Goal: Book appointment/travel/reservation

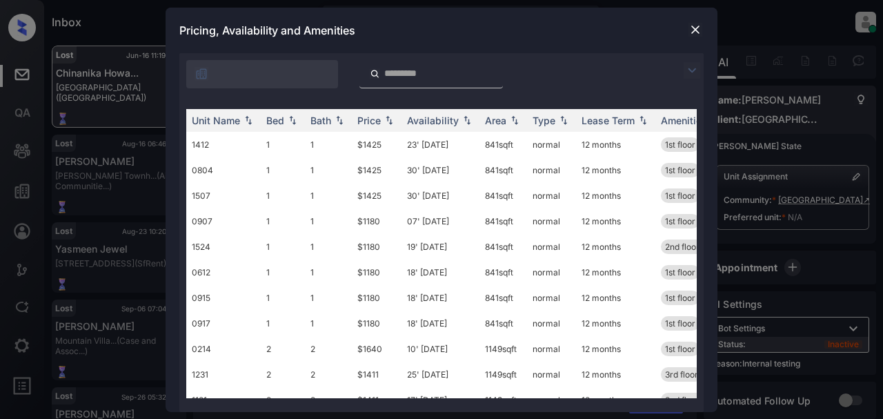
scroll to position [2582, 0]
click at [376, 122] on div "Price" at bounding box center [369, 121] width 23 height 12
click at [380, 140] on td "$1180" at bounding box center [377, 145] width 50 height 26
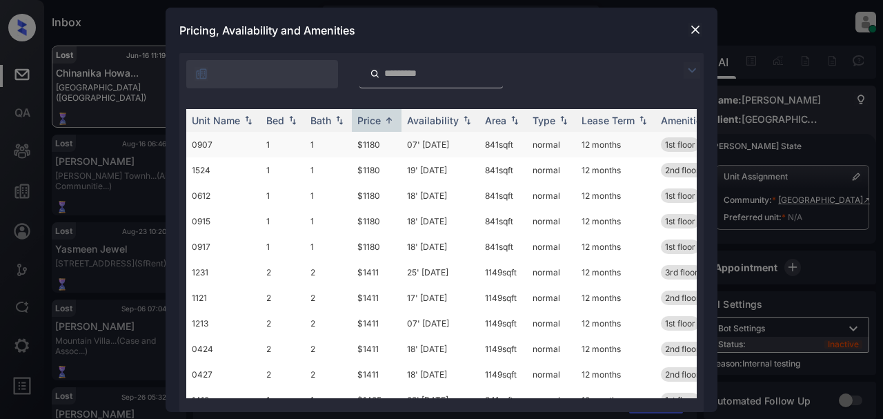
click at [380, 140] on td "$1180" at bounding box center [377, 145] width 50 height 26
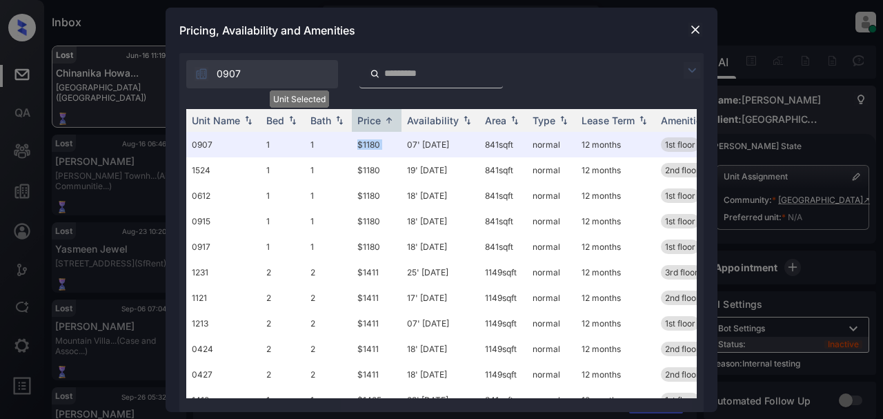
click at [693, 46] on div "Lost Jun-16 11:19 am Chinanika Howa... Lakeside Vista (Fairfield) Lost Aug-16 0…" at bounding box center [464, 255] width 825 height 419
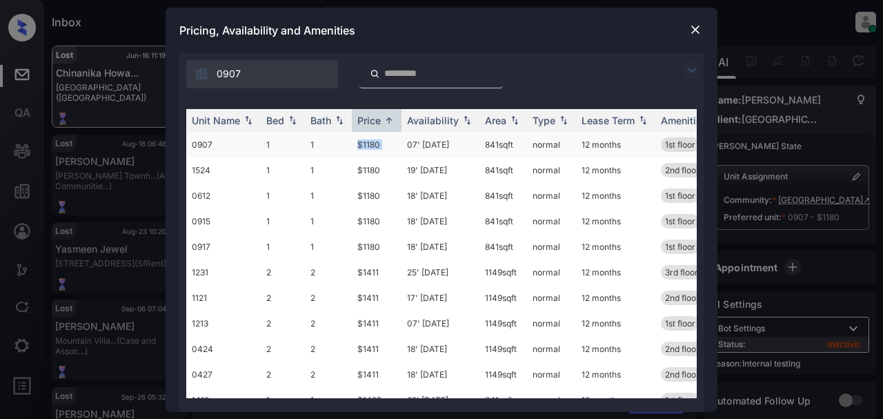
click at [398, 146] on td "$1180" at bounding box center [377, 145] width 50 height 26
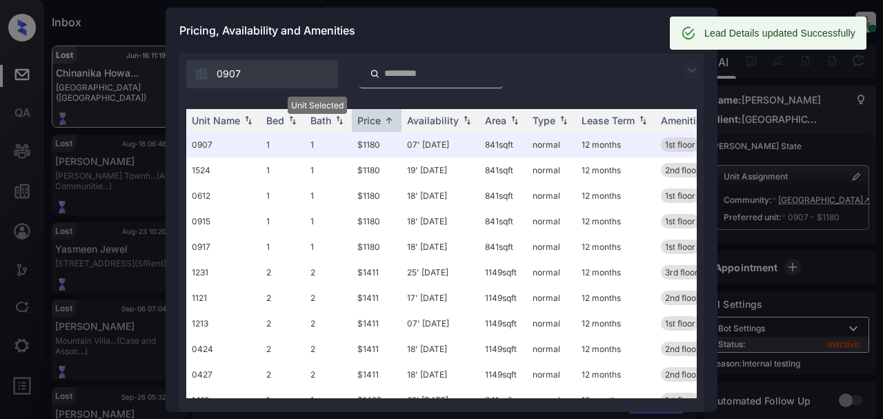
click at [693, 26] on icon at bounding box center [688, 33] width 15 height 15
click at [592, 26] on div "Pricing, Availability and Amenities" at bounding box center [442, 31] width 552 height 46
click at [783, 105] on div "**********" at bounding box center [441, 209] width 883 height 419
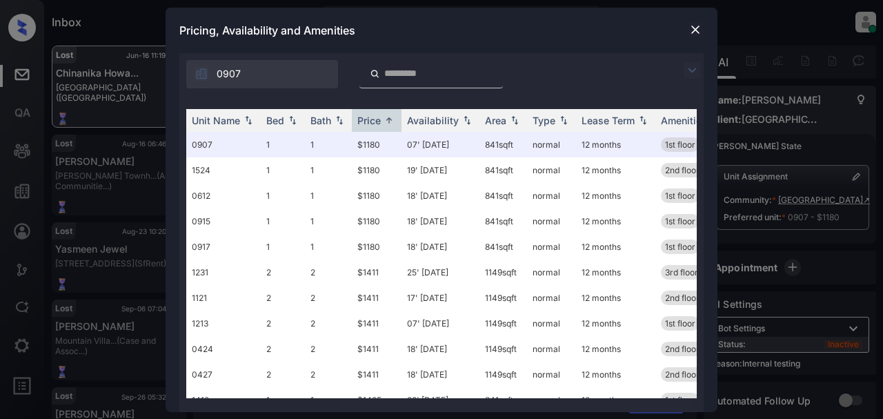
click at [696, 33] on img at bounding box center [696, 30] width 14 height 14
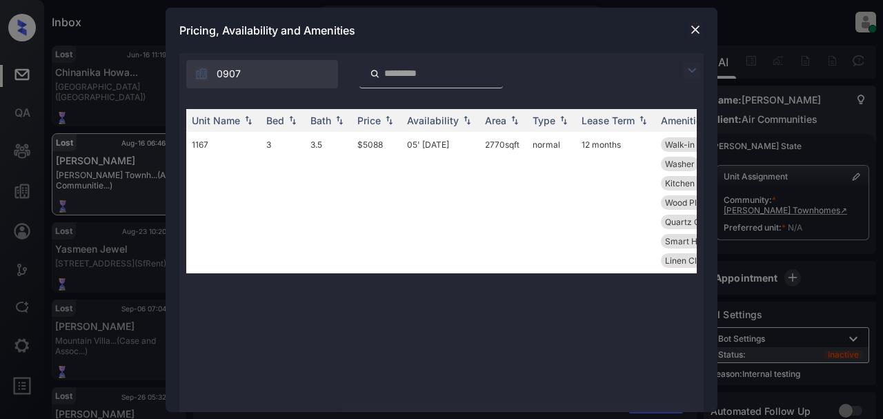
scroll to position [2071, 0]
click at [698, 31] on img at bounding box center [696, 30] width 14 height 14
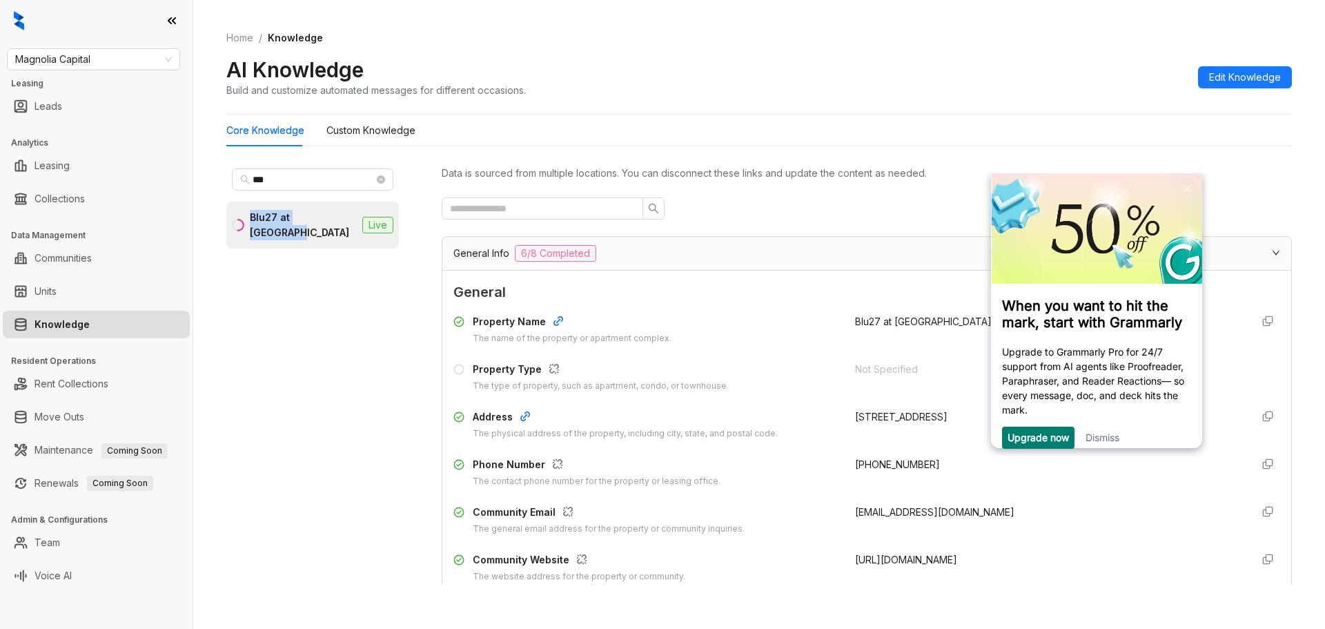
scroll to position [1310, 0]
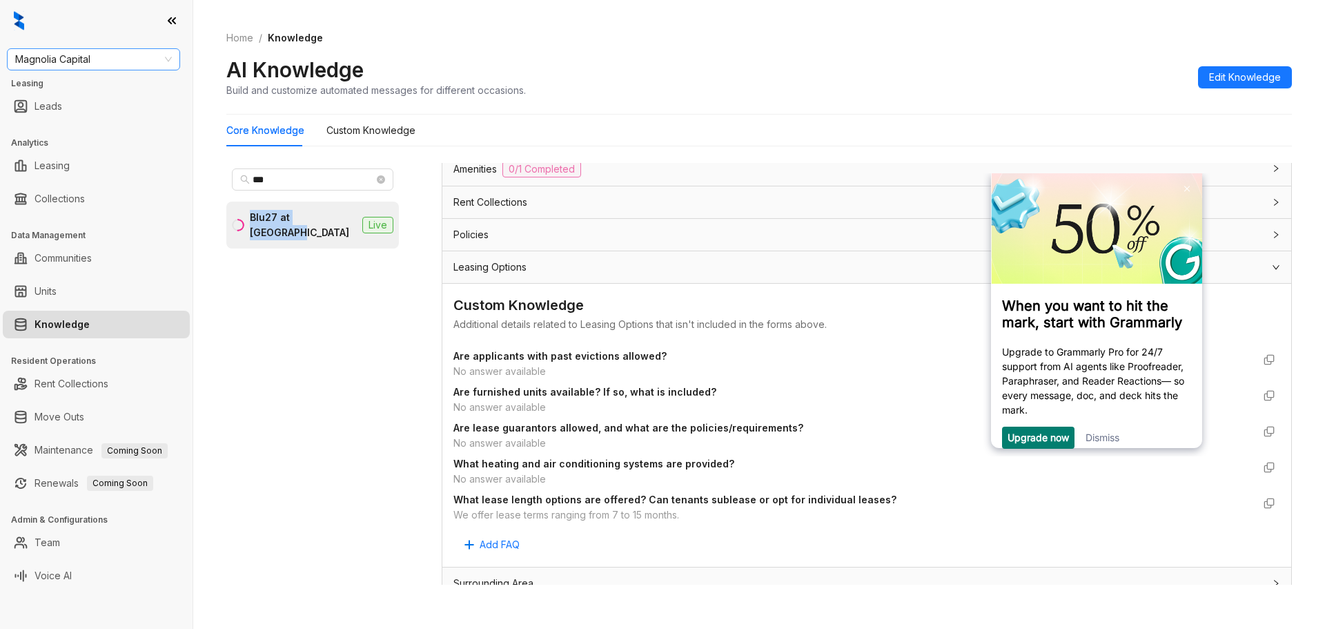
click at [146, 51] on div "Magnolia Capital" at bounding box center [93, 59] width 173 height 22
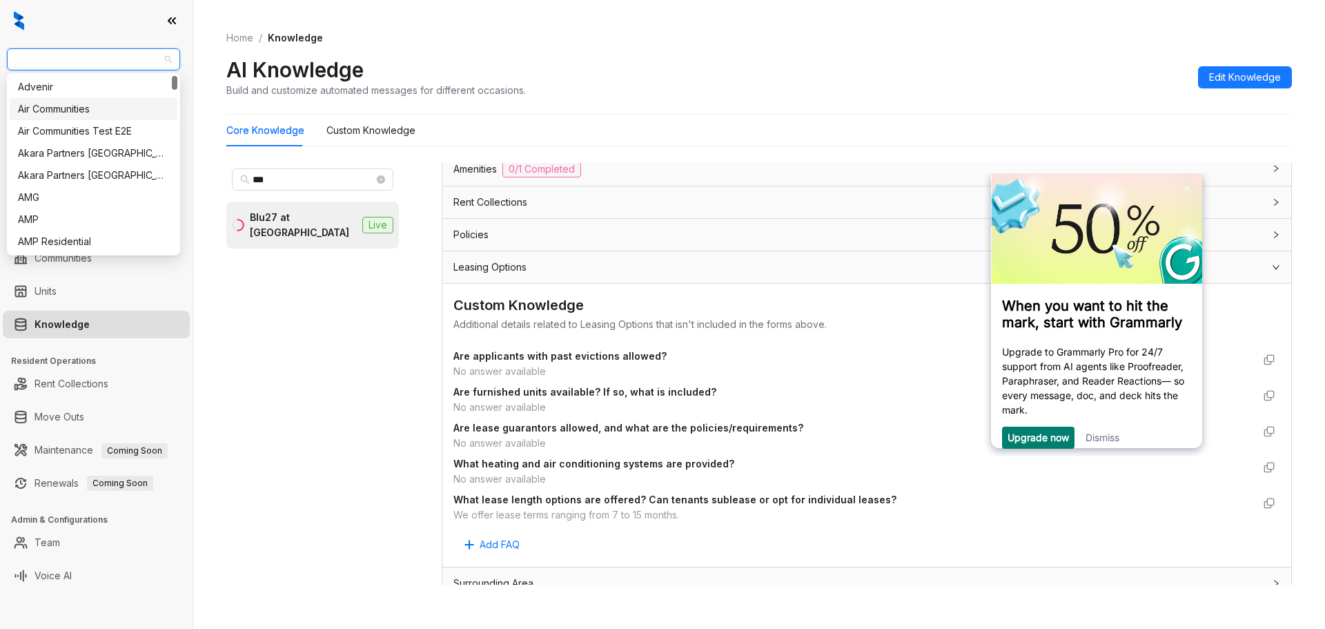
click at [124, 106] on div "Air Communities" at bounding box center [93, 108] width 151 height 15
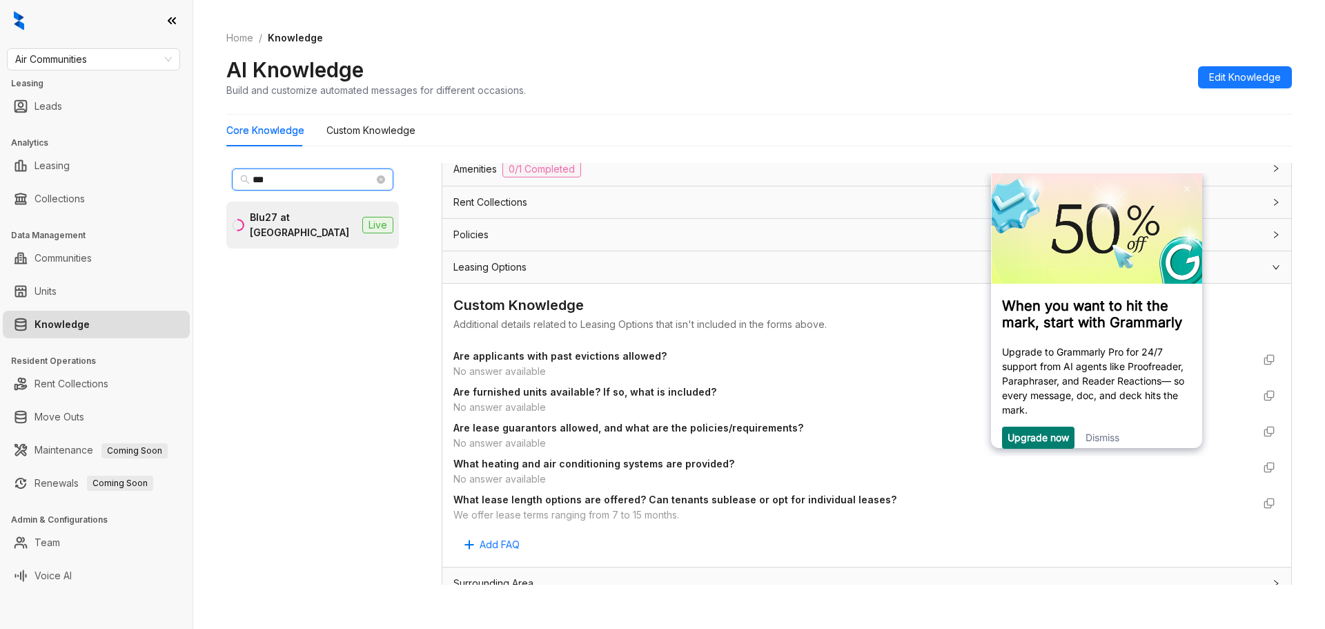
click at [313, 178] on input "***" at bounding box center [313, 179] width 121 height 15
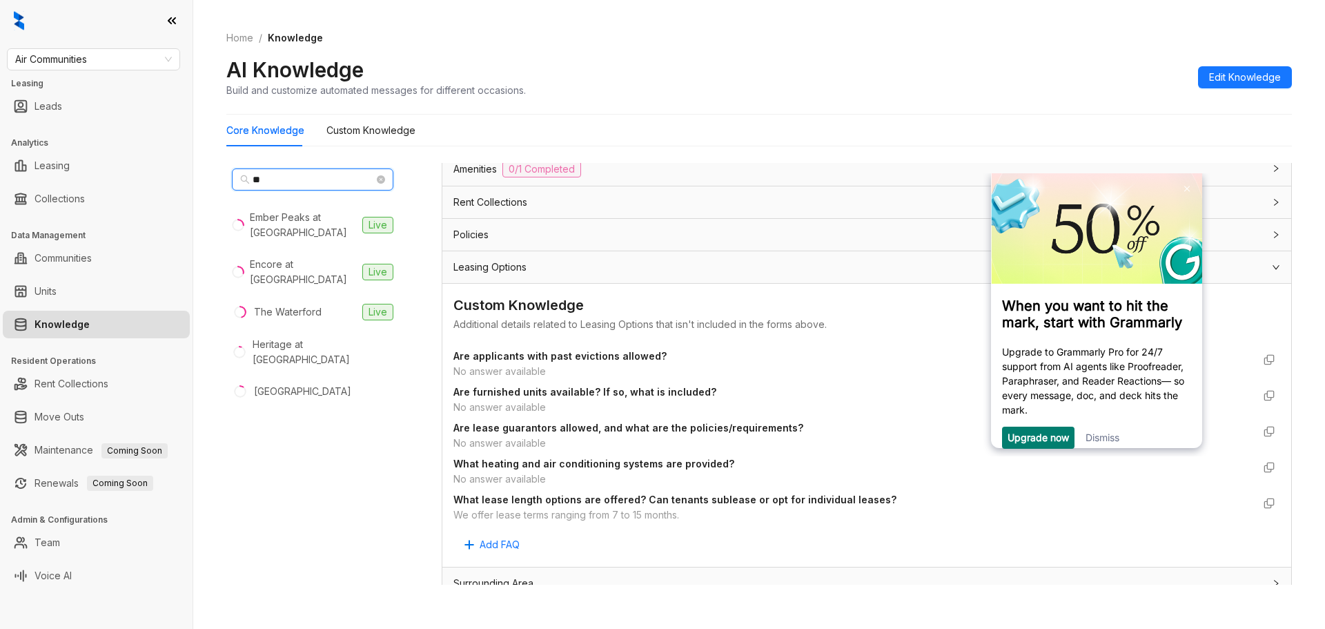
type input "***"
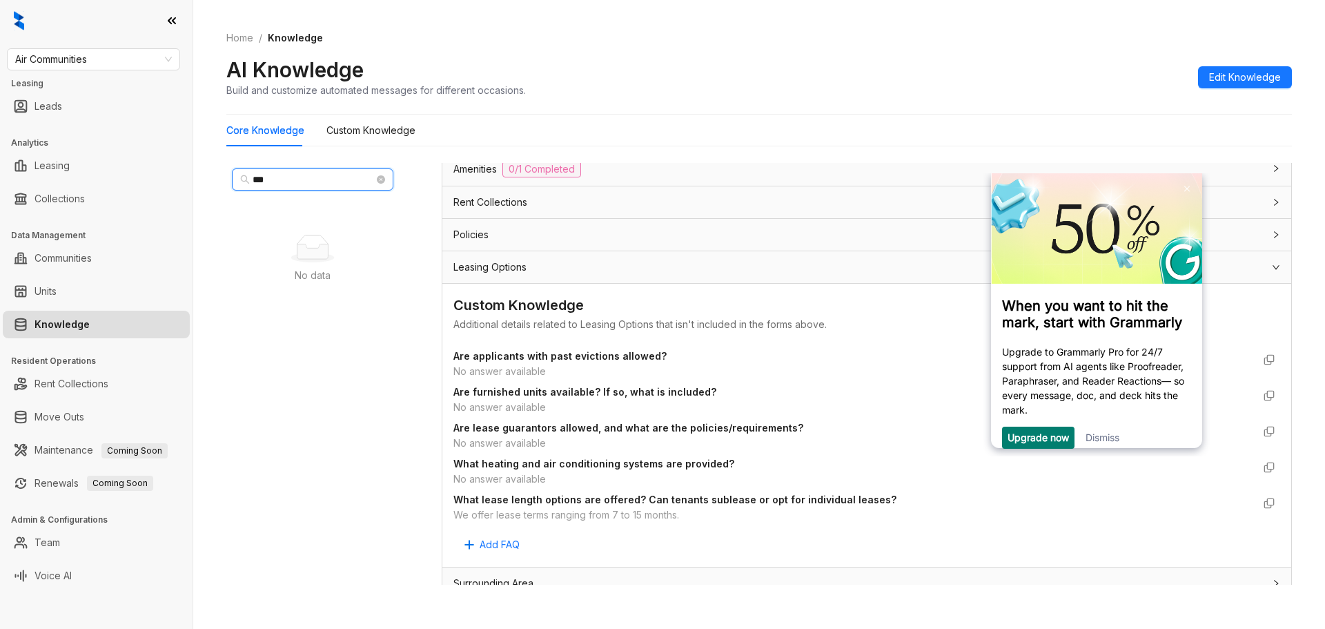
click at [380, 180] on icon "close-circle" at bounding box center [381, 179] width 8 height 8
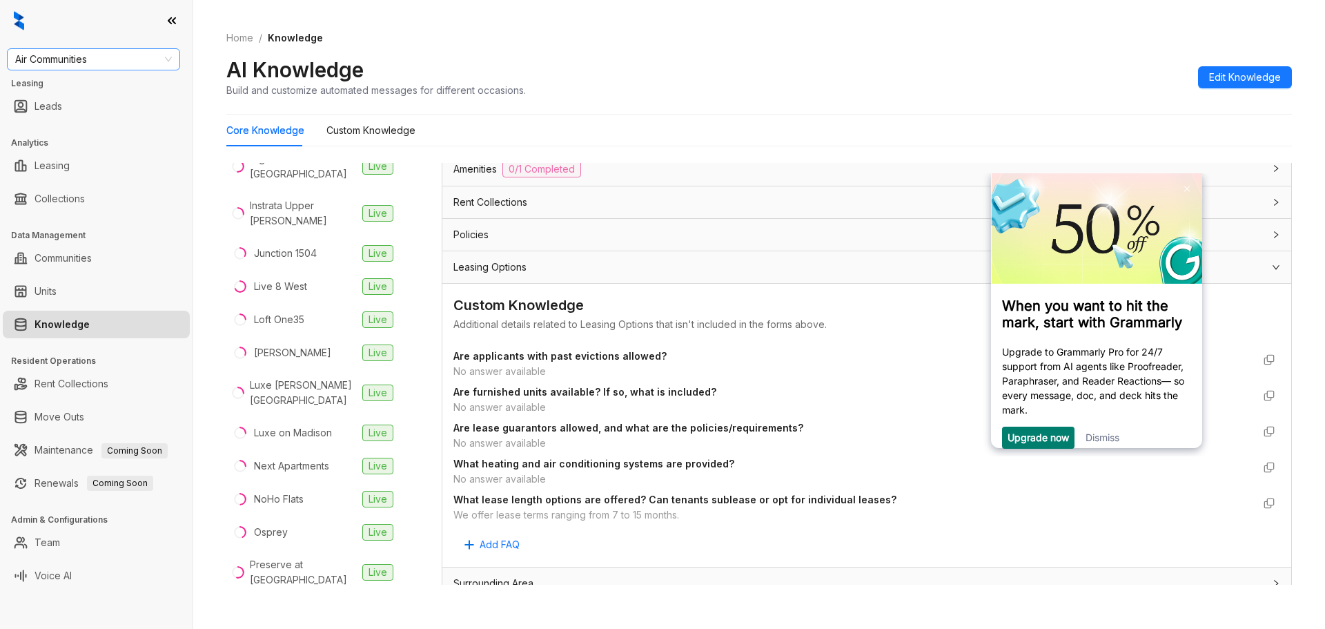
scroll to position [759, 0]
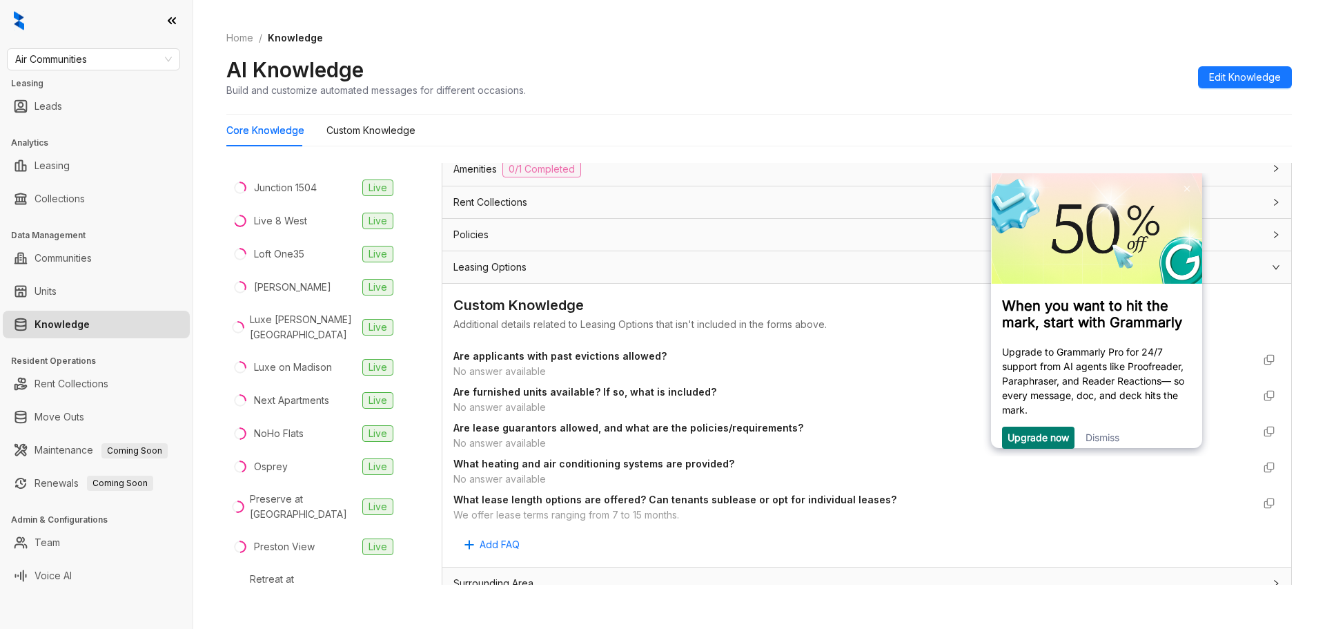
click at [161, 46] on div "Air Communities Leasing Leads Analytics Leasing Collections Data Management Com…" at bounding box center [96, 314] width 193 height 629
click at [155, 68] on span "Air Communities" at bounding box center [93, 59] width 157 height 21
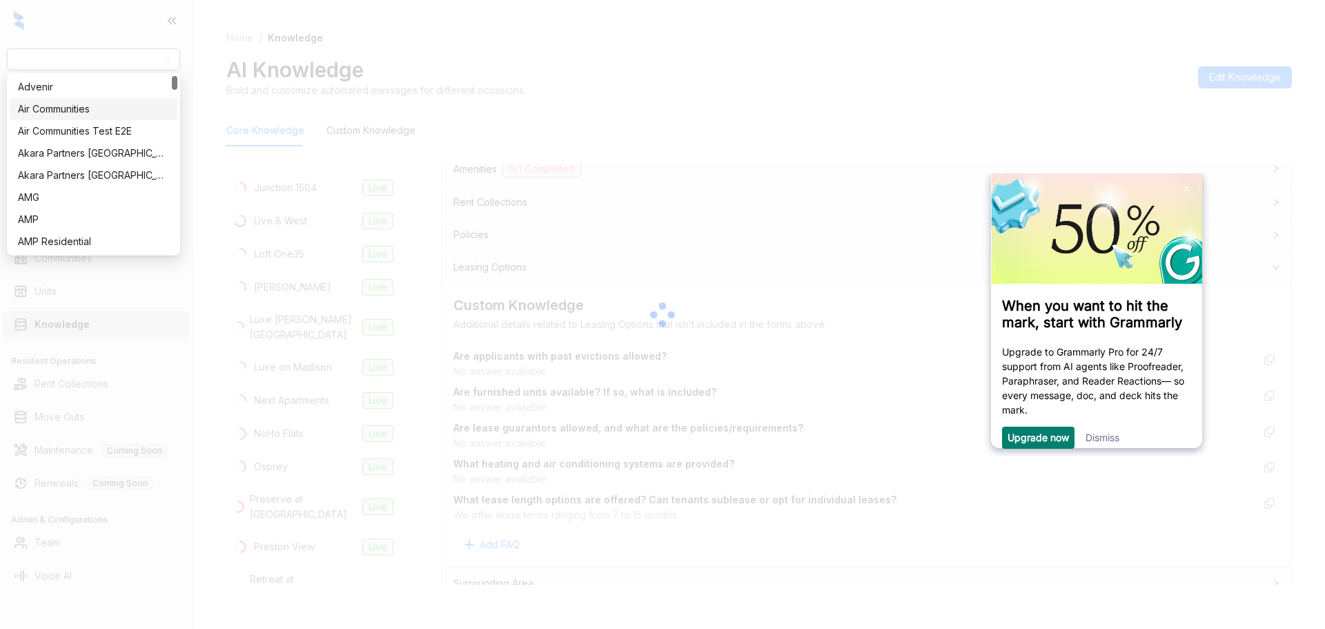
click at [109, 114] on div "Air Communities" at bounding box center [93, 108] width 151 height 15
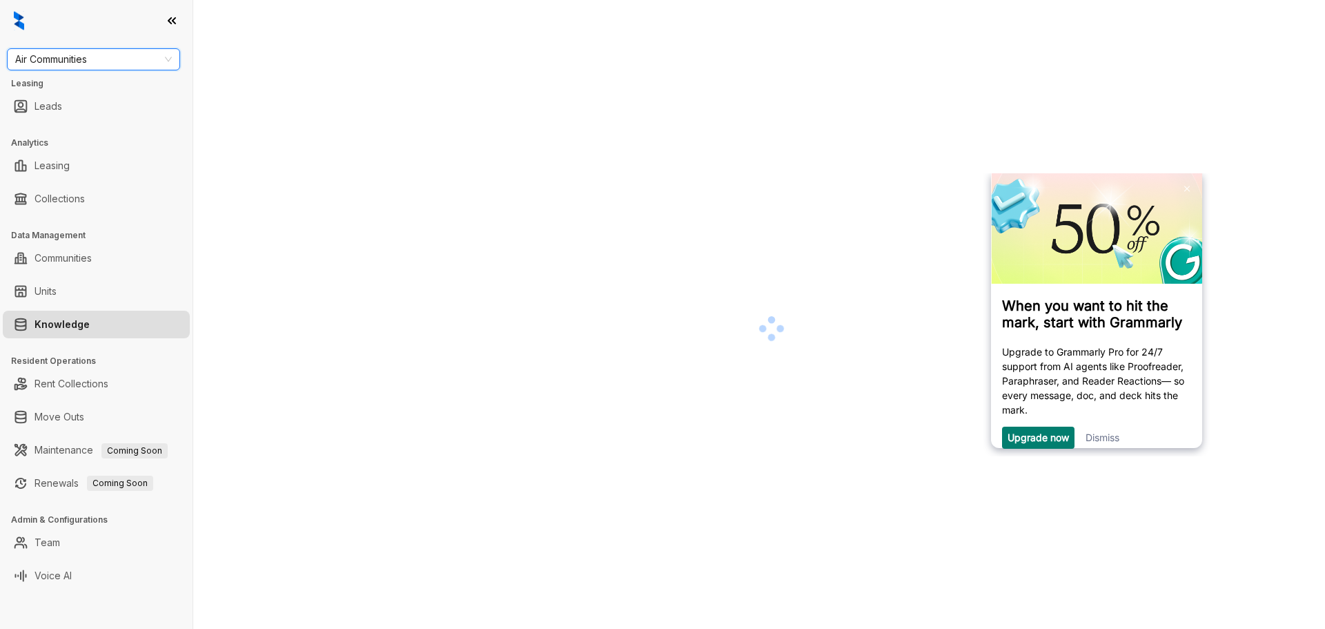
click at [1097, 435] on link "Dismiss" at bounding box center [1103, 437] width 34 height 12
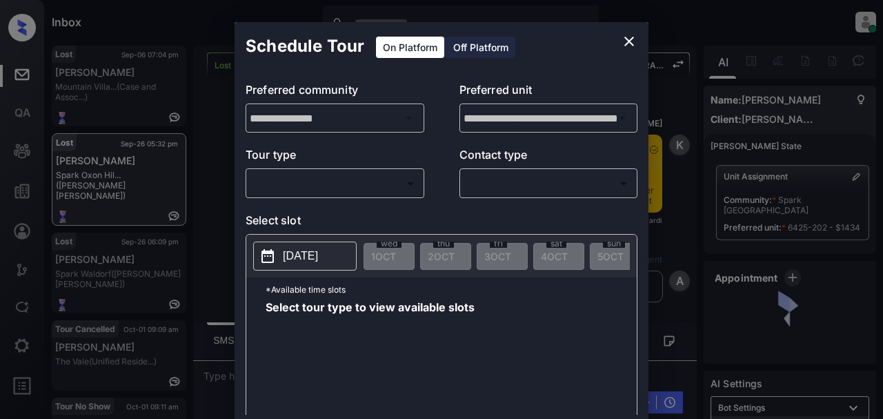
scroll to position [3175, 0]
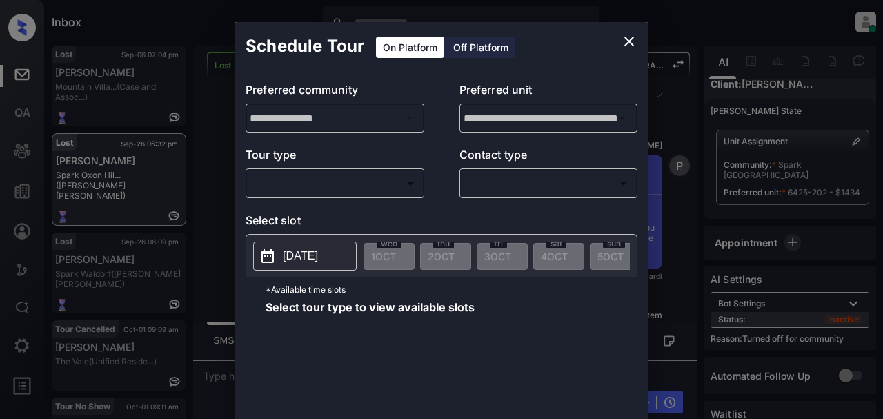
click at [355, 177] on body "Inbox [PERSON_NAME] Online Set yourself offline Set yourself on break Profile S…" at bounding box center [441, 209] width 883 height 419
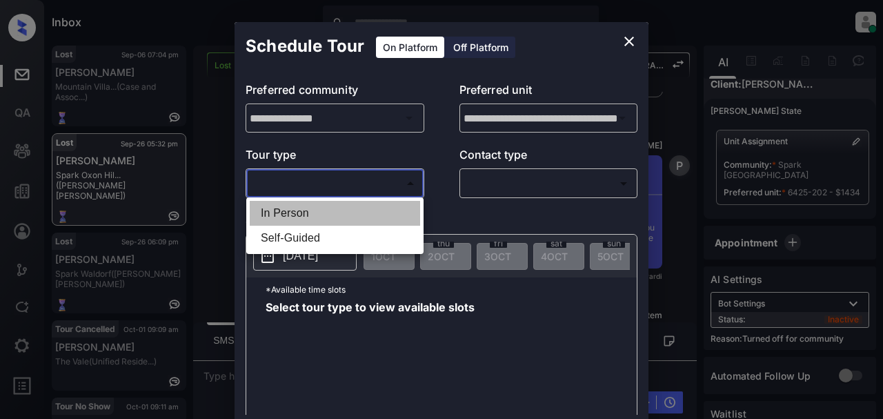
click at [356, 211] on li "In Person" at bounding box center [335, 213] width 170 height 25
type input "********"
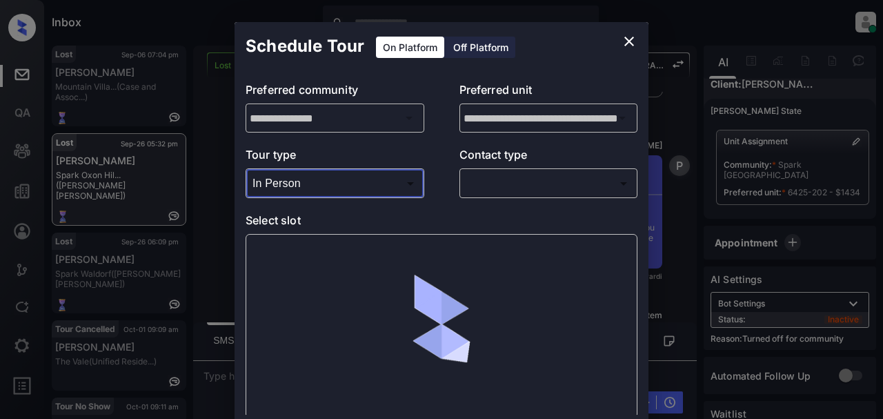
click at [501, 193] on body "Inbox Patrick Soliven Online Set yourself offline Set yourself on break Profile…" at bounding box center [441, 209] width 883 height 419
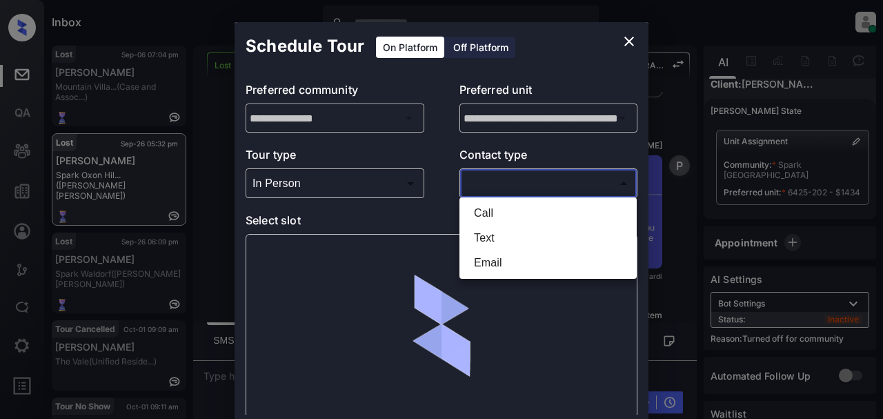
click at [488, 241] on li "Text" at bounding box center [548, 238] width 170 height 25
type input "****"
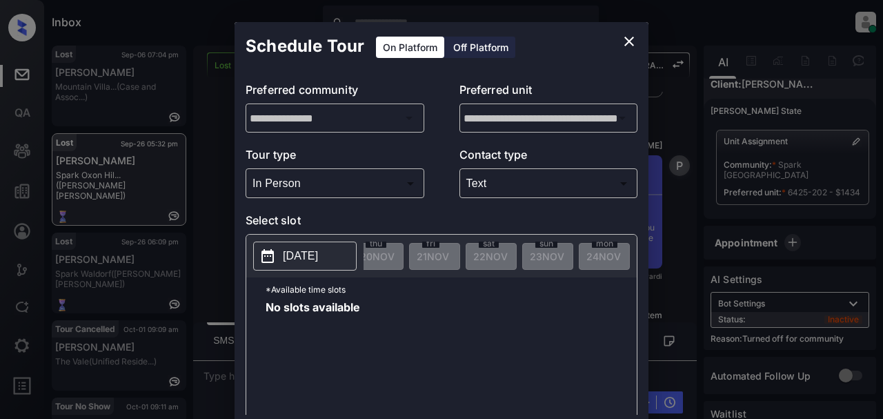
scroll to position [0, 3108]
click at [732, 244] on div "**********" at bounding box center [441, 242] width 883 height 484
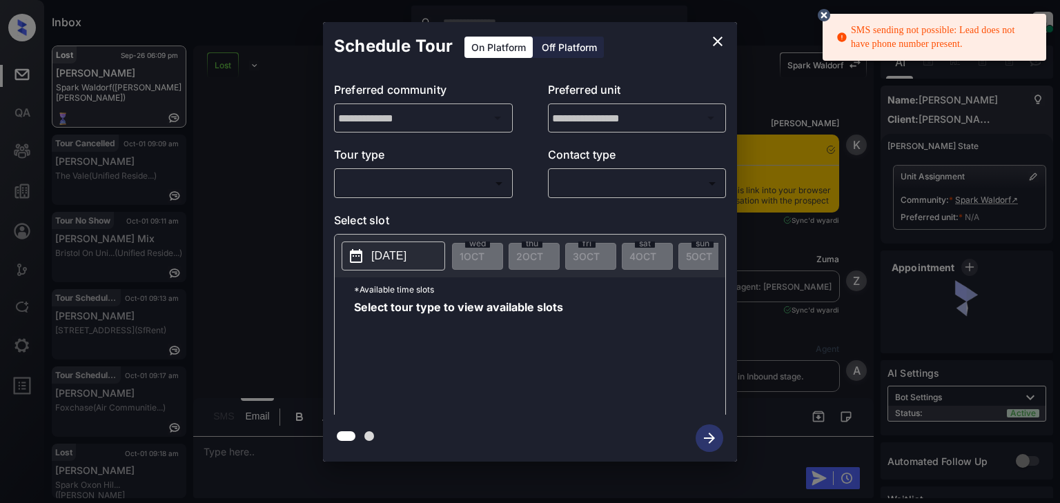
drag, startPoint x: 370, startPoint y: 170, endPoint x: 373, endPoint y: 205, distance: 35.4
click at [370, 170] on div "​ ​" at bounding box center [423, 183] width 179 height 30
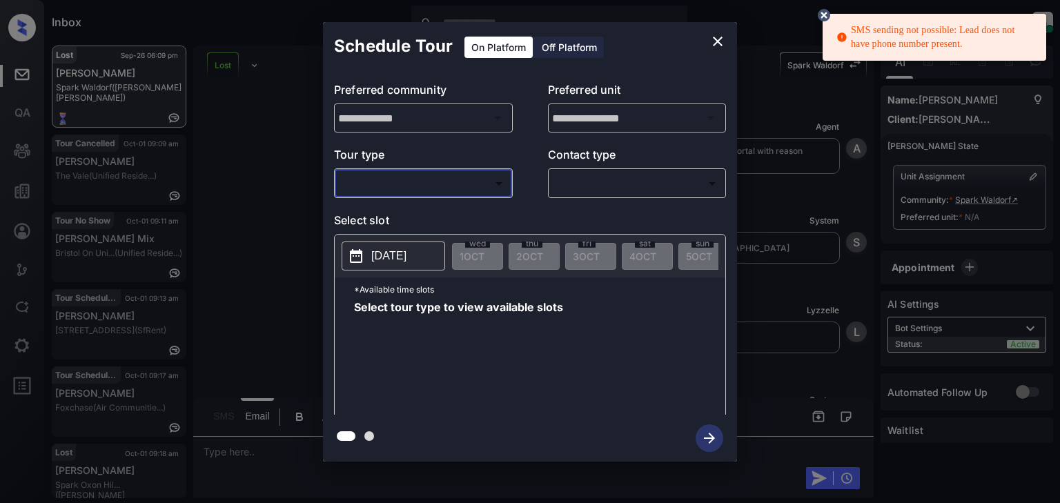
click at [391, 177] on body "SMS sending not possible: Lead does not have phone number present. Inbox [PERSO…" at bounding box center [530, 251] width 1060 height 503
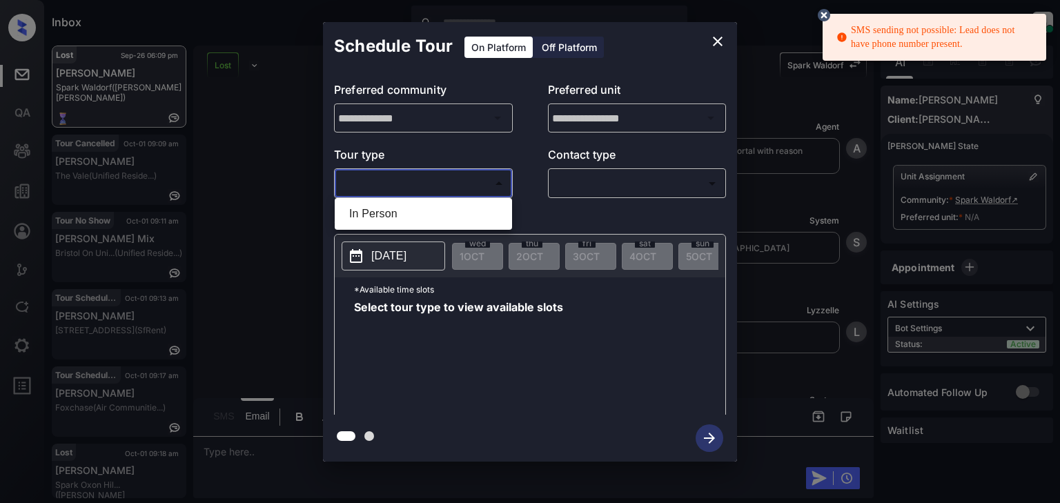
click at [375, 210] on li "In Person" at bounding box center [423, 214] width 170 height 25
type input "********"
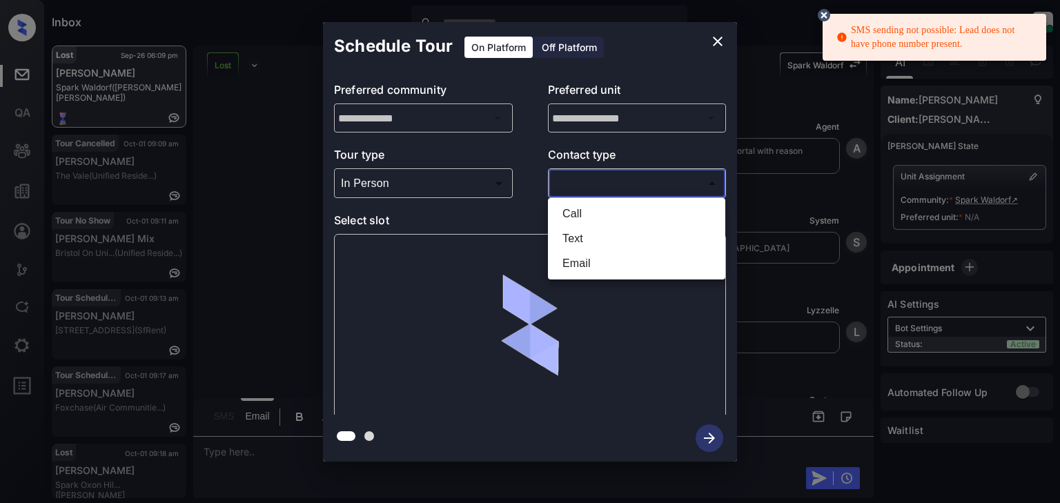
click at [640, 182] on body "SMS sending not possible: Lead does not have phone number present. Inbox [PERSO…" at bounding box center [530, 251] width 1060 height 503
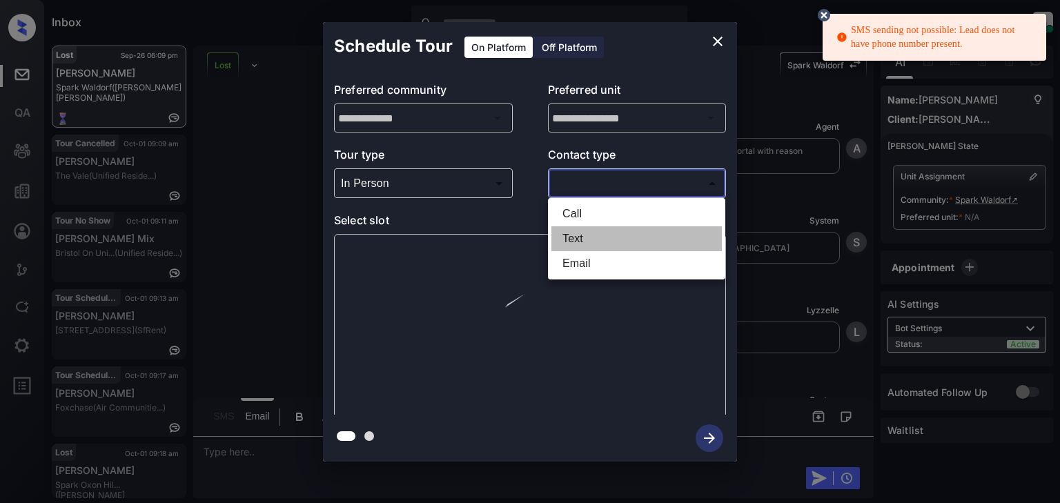
click at [590, 237] on li "Text" at bounding box center [636, 238] width 170 height 25
type input "****"
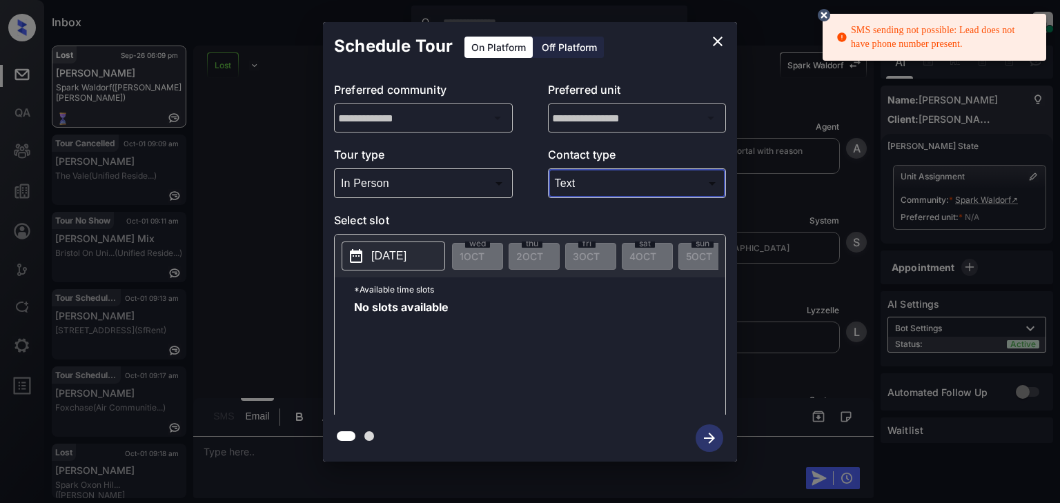
click at [406, 260] on p "[DATE]" at bounding box center [388, 256] width 35 height 17
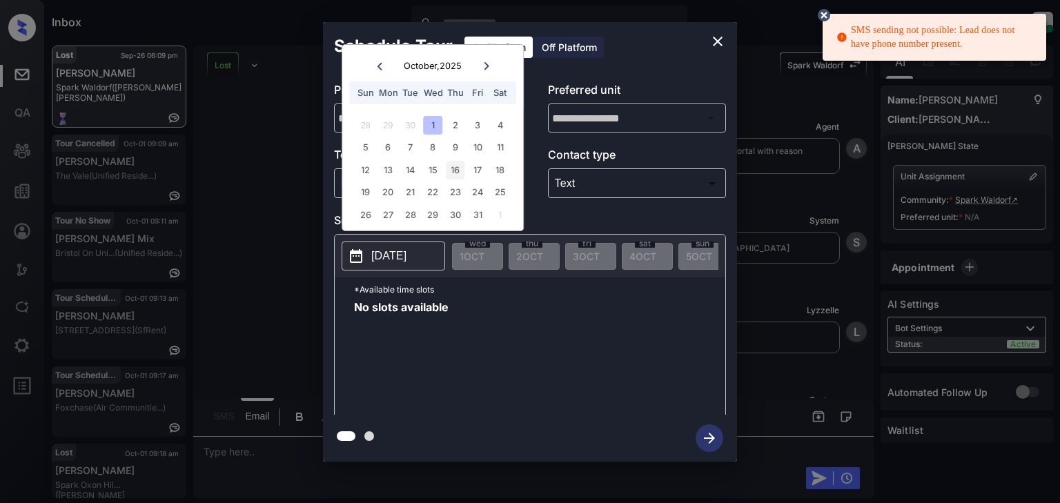
click at [451, 177] on div "16" at bounding box center [455, 170] width 19 height 19
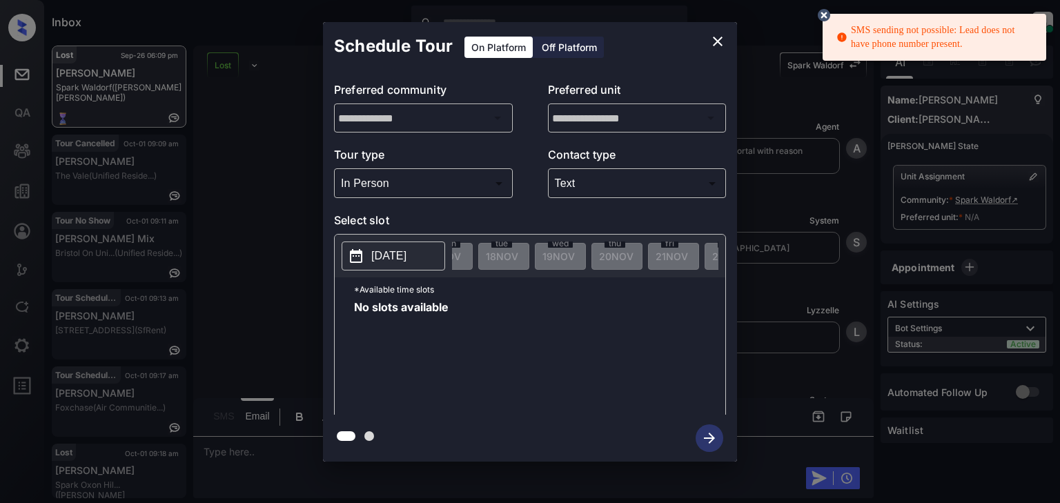
scroll to position [0, 3120]
drag, startPoint x: 647, startPoint y: 260, endPoint x: 589, endPoint y: 260, distance: 57.3
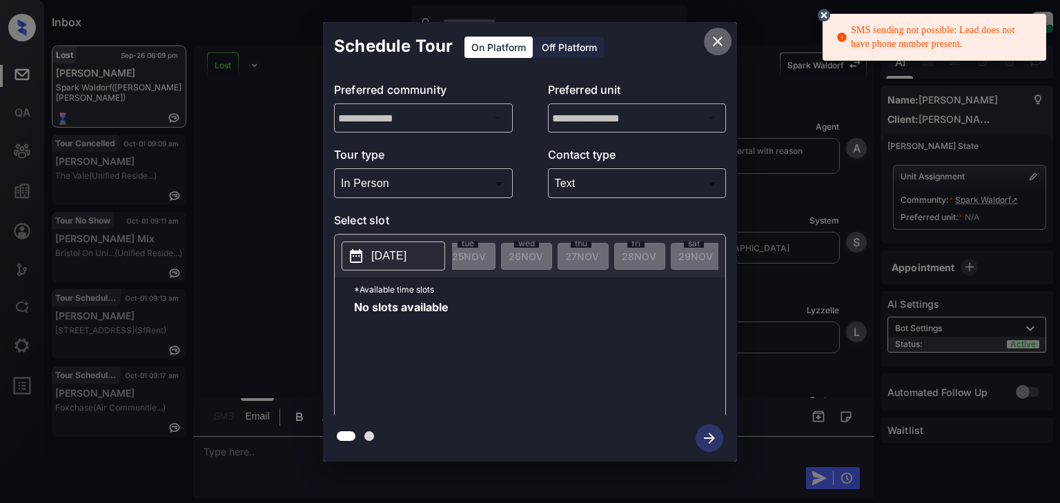
click at [718, 33] on icon "close" at bounding box center [718, 41] width 17 height 17
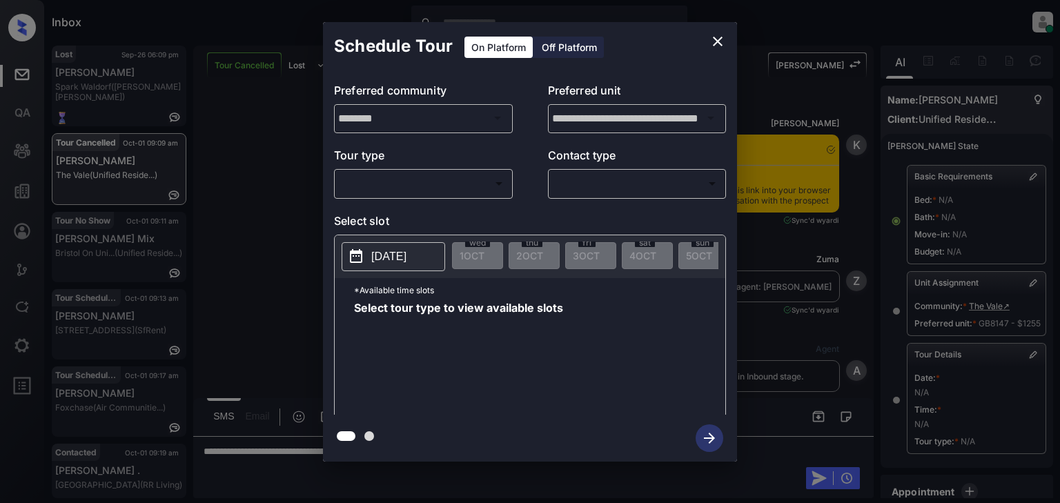
scroll to position [166, 0]
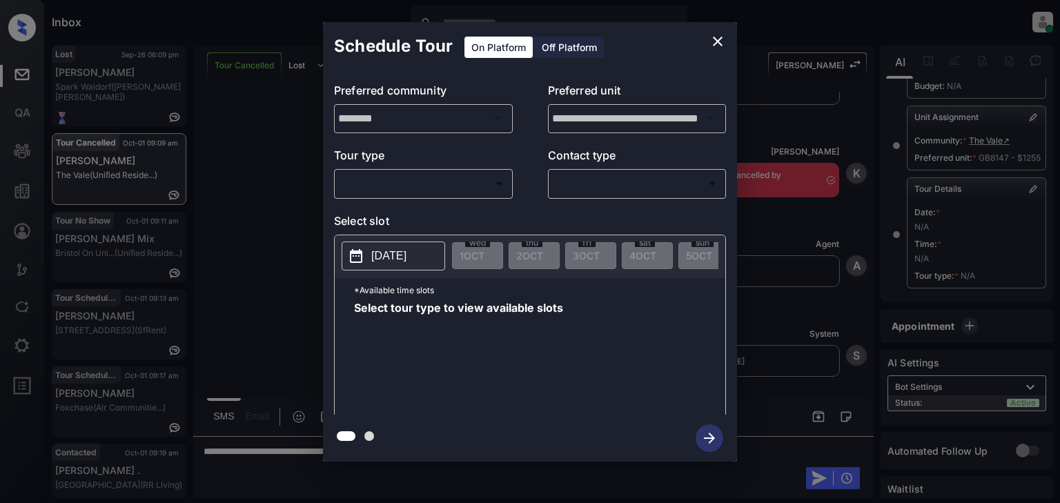
click at [501, 182] on body "Inbox Patrick Soliven Online Set yourself offline Set yourself on break Profile…" at bounding box center [530, 251] width 1060 height 503
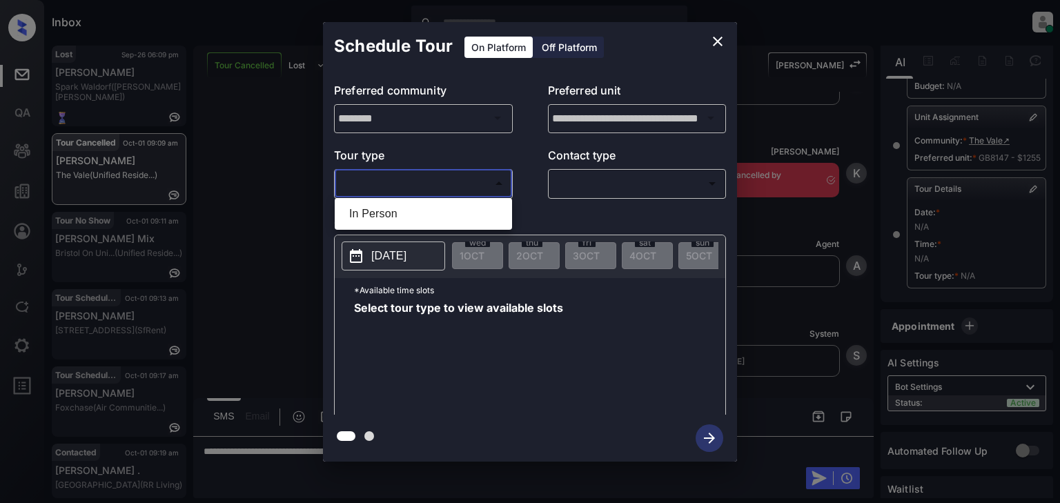
click at [485, 216] on li "In Person" at bounding box center [423, 214] width 170 height 25
type input "********"
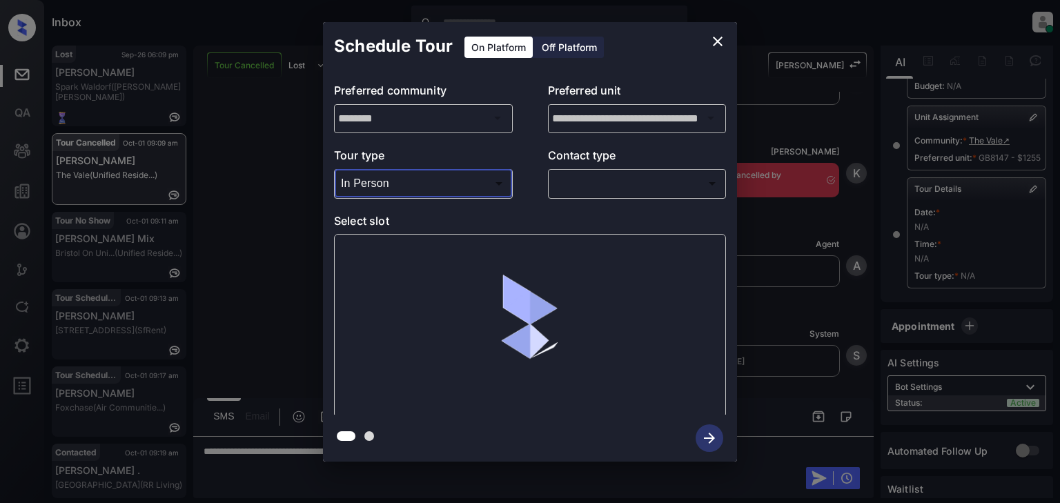
click at [618, 181] on body "Inbox Patrick Soliven Online Set yourself offline Set yourself on break Profile…" at bounding box center [530, 251] width 1060 height 503
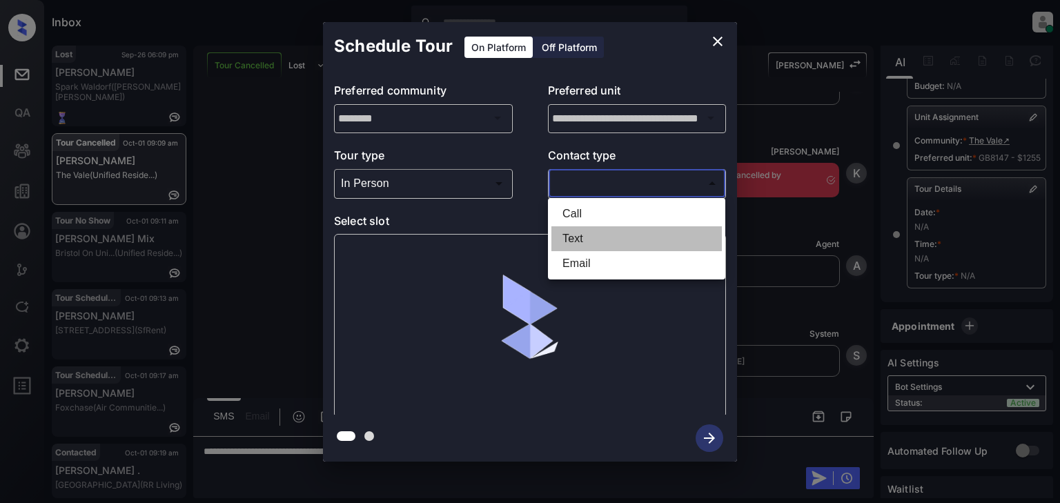
click at [600, 232] on li "Text" at bounding box center [636, 238] width 170 height 25
type input "****"
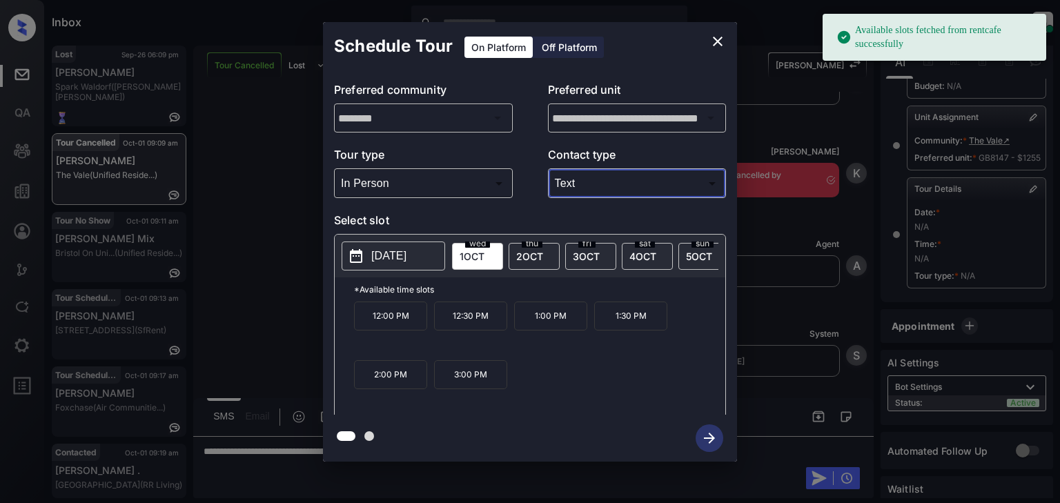
click at [407, 260] on p "2025-10-01" at bounding box center [388, 256] width 35 height 17
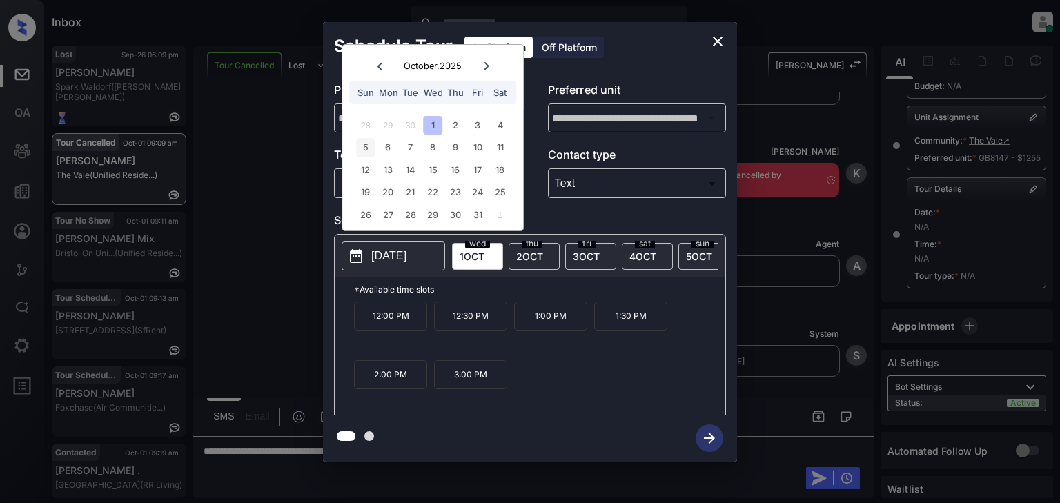
click at [369, 152] on div "5" at bounding box center [365, 147] width 19 height 19
click at [451, 139] on div "9" at bounding box center [455, 147] width 19 height 19
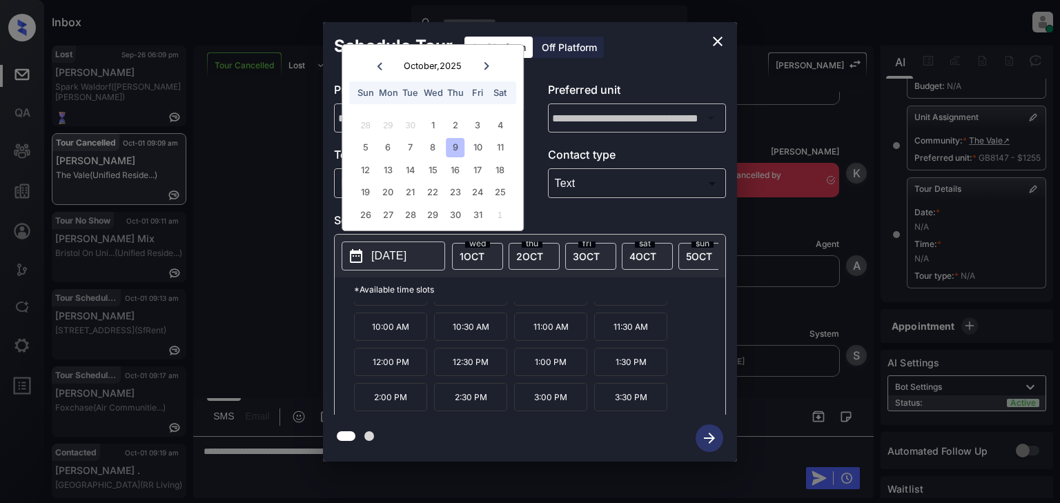
scroll to position [57, 0]
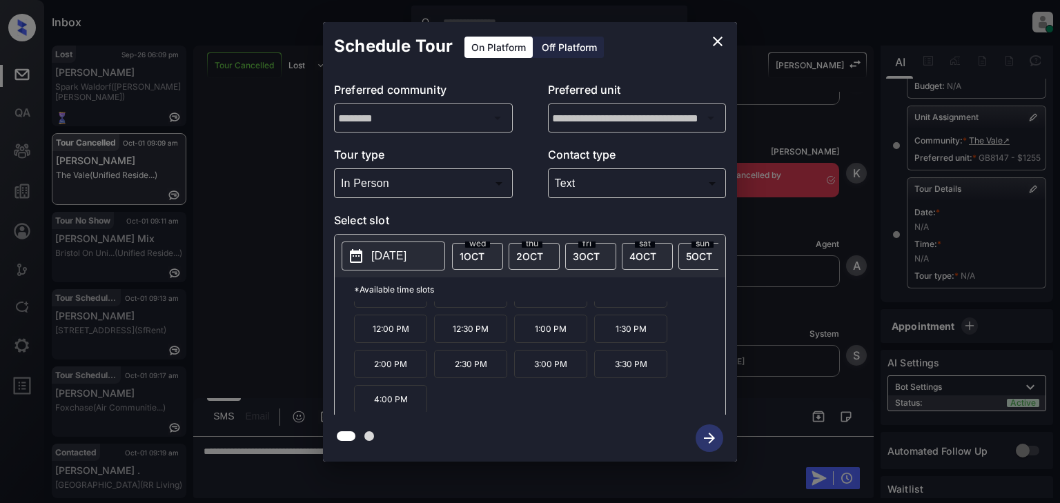
click at [449, 476] on div "**********" at bounding box center [530, 242] width 1060 height 484
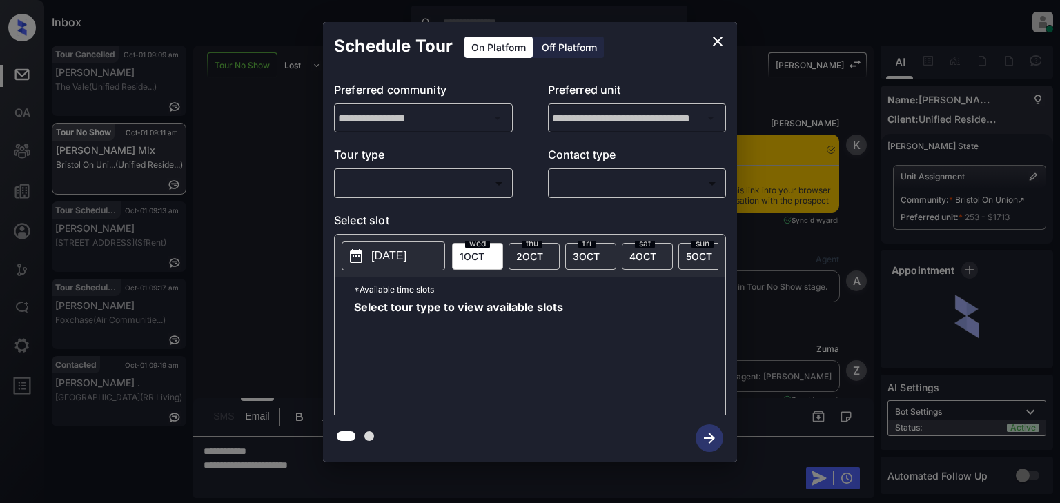
scroll to position [1090, 0]
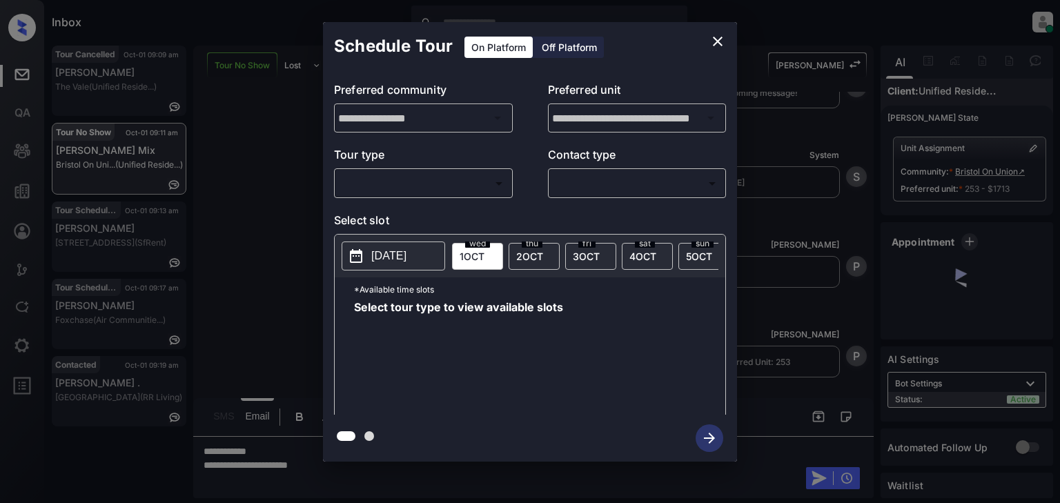
click at [467, 198] on body "Inbox Patrick Soliven Online Set yourself offline Set yourself on break Profile…" at bounding box center [530, 251] width 1060 height 503
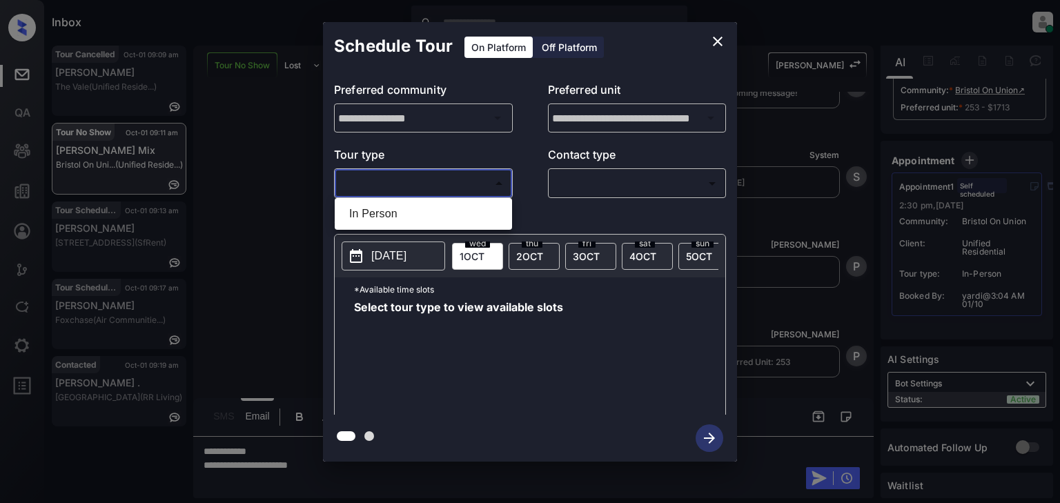
click at [475, 224] on li "In Person" at bounding box center [423, 214] width 170 height 25
type input "********"
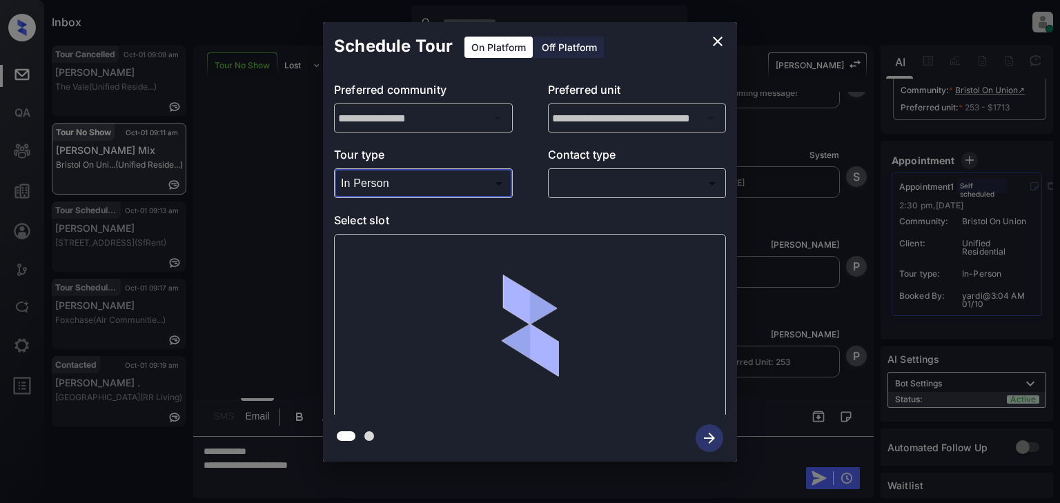
click at [608, 186] on body "Inbox [PERSON_NAME] Online Set yourself offline Set yourself on break Profile S…" at bounding box center [530, 251] width 1060 height 503
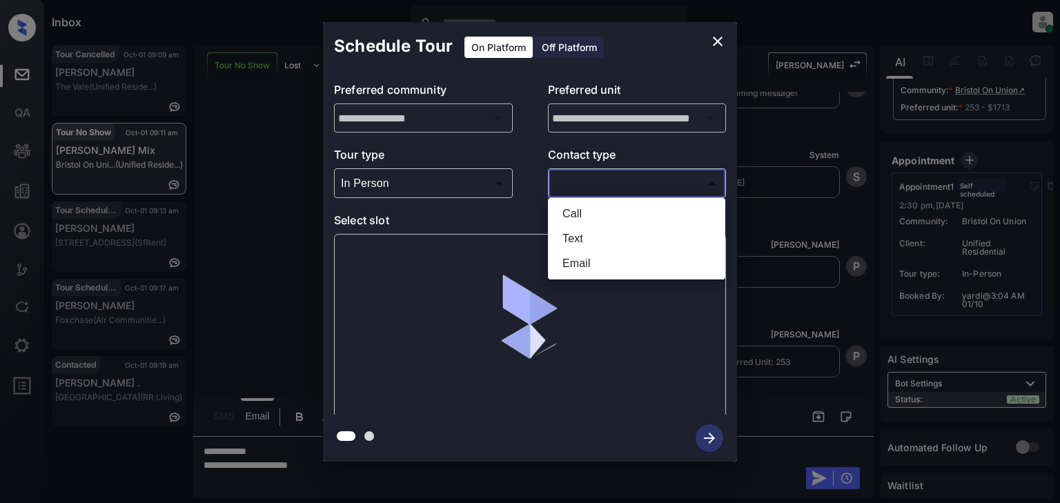
click at [607, 226] on li "Text" at bounding box center [636, 238] width 170 height 25
type input "****"
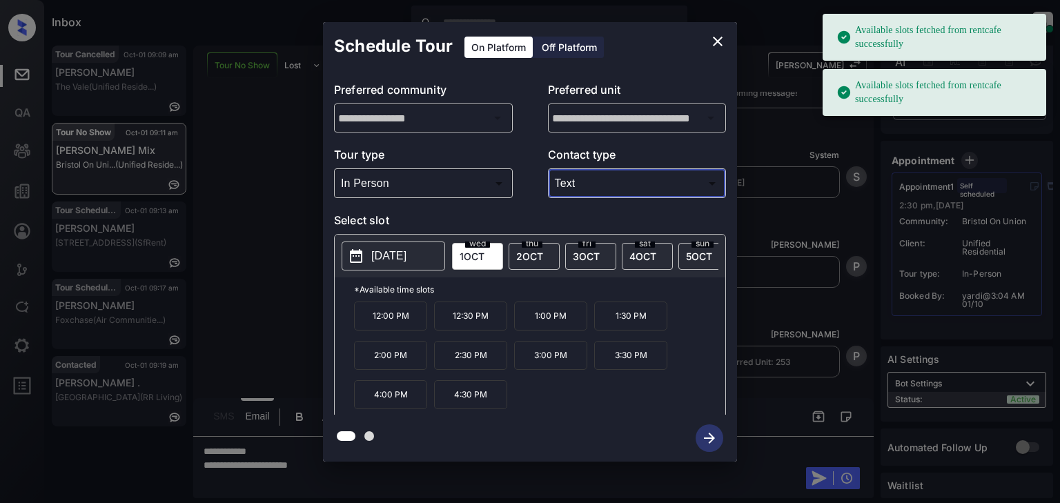
click at [403, 257] on p "[DATE]" at bounding box center [388, 256] width 35 height 17
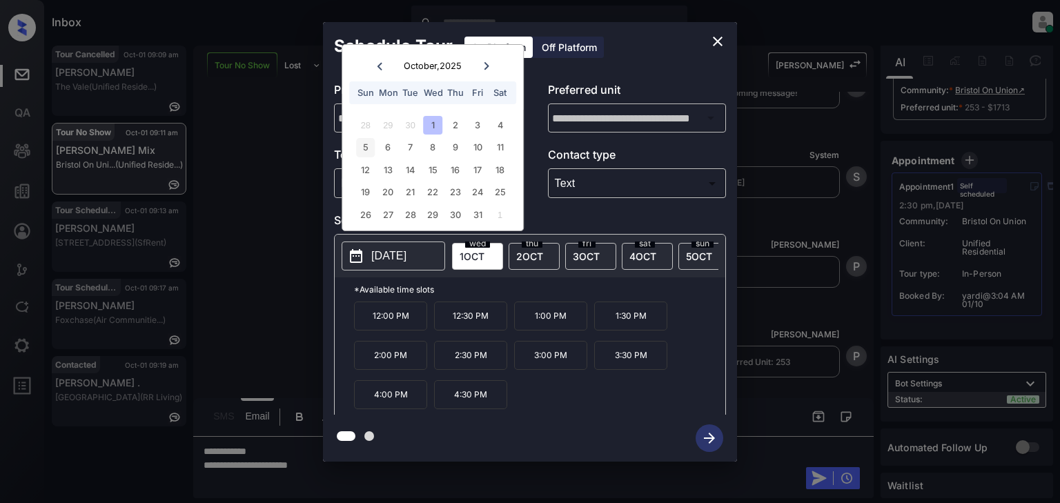
click at [358, 149] on div "5" at bounding box center [365, 147] width 19 height 19
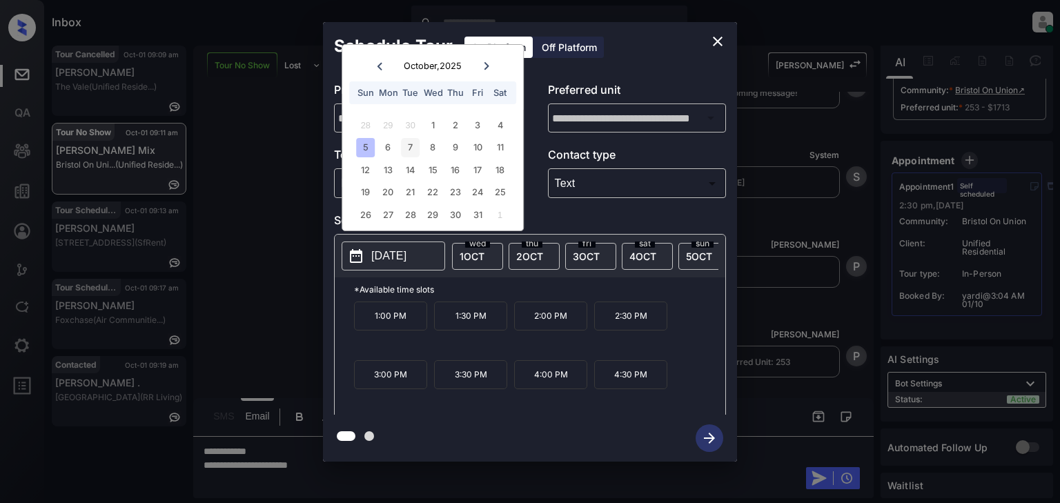
click at [406, 150] on div "7" at bounding box center [410, 147] width 19 height 19
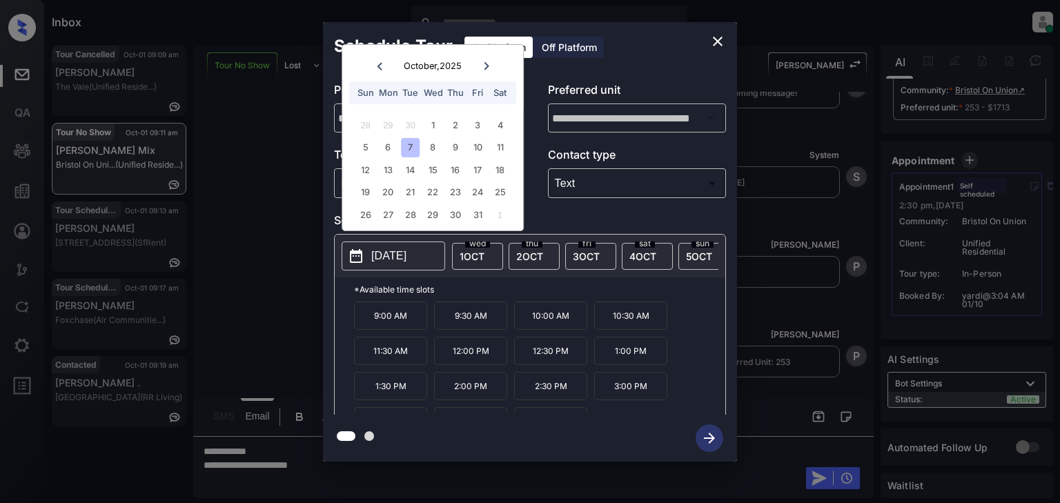
click at [444, 150] on div "5 6 7 8 9 10 11" at bounding box center [433, 148] width 172 height 22
click at [501, 156] on div "11" at bounding box center [500, 147] width 19 height 19
click at [491, 179] on div "12 13 14 15 16 17 18" at bounding box center [433, 170] width 172 height 22
click at [436, 207] on div "29" at bounding box center [433, 215] width 19 height 19
click at [870, 202] on div "**********" at bounding box center [530, 242] width 1060 height 484
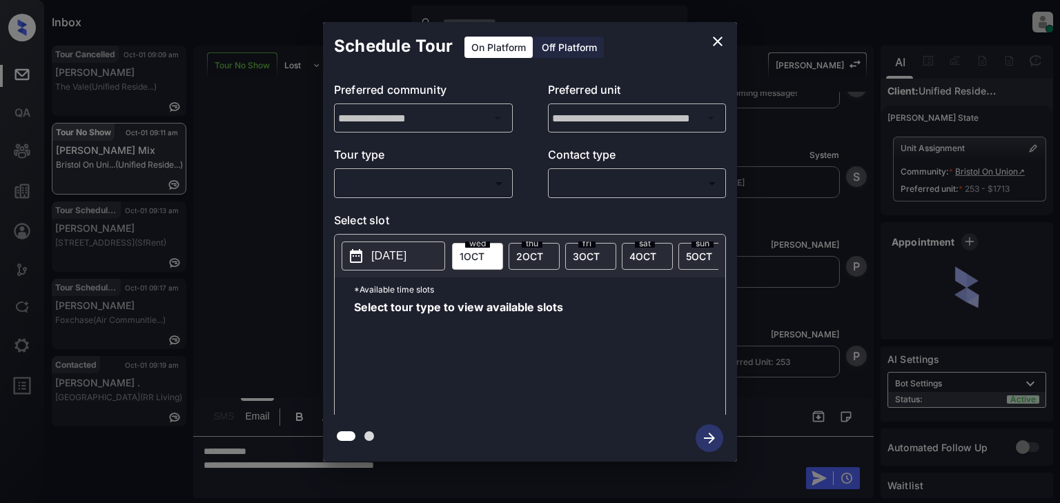
scroll to position [126, 0]
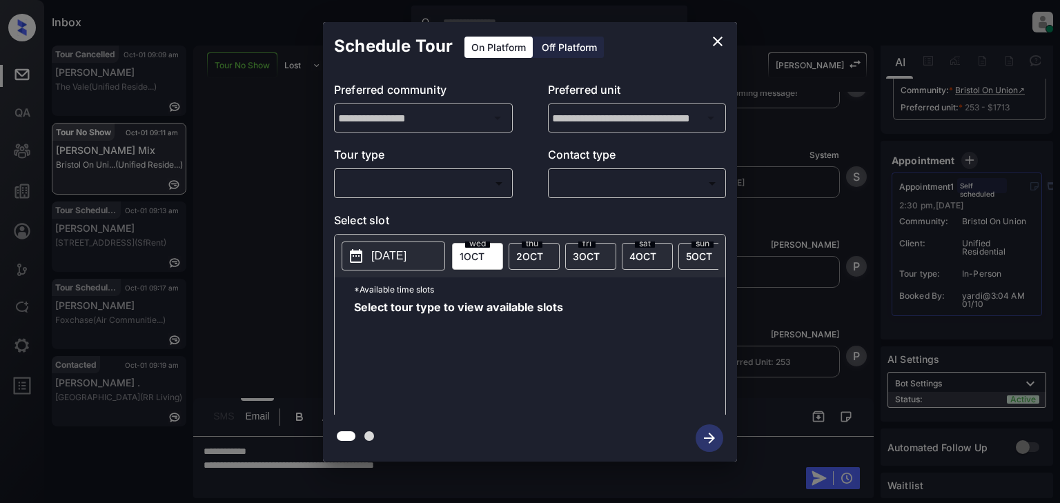
click at [439, 183] on body "Inbox [PERSON_NAME] Online Set yourself offline Set yourself on break Profile S…" at bounding box center [530, 251] width 1060 height 503
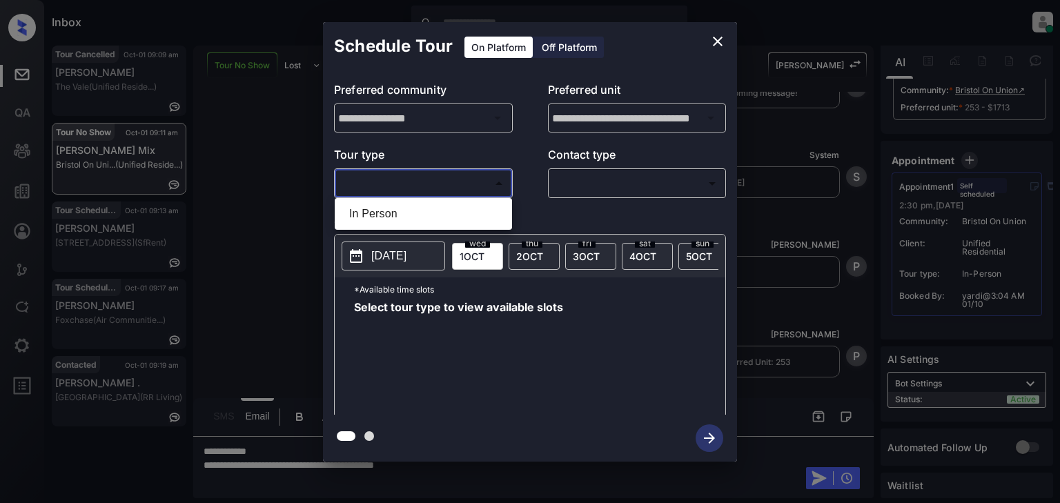
click at [440, 213] on li "In Person" at bounding box center [423, 214] width 170 height 25
type input "********"
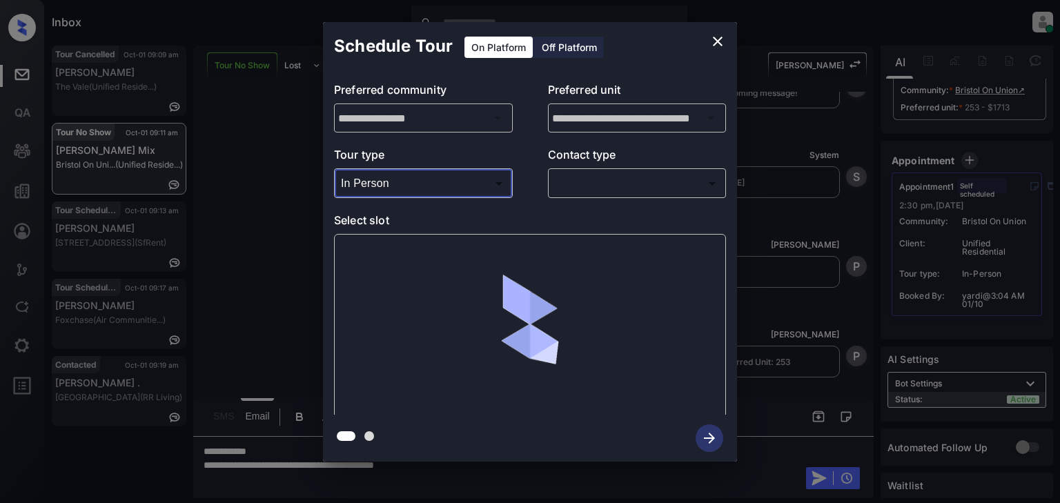
click at [654, 179] on body "Inbox [PERSON_NAME] Online Set yourself offline Set yourself on break Profile S…" at bounding box center [530, 251] width 1060 height 503
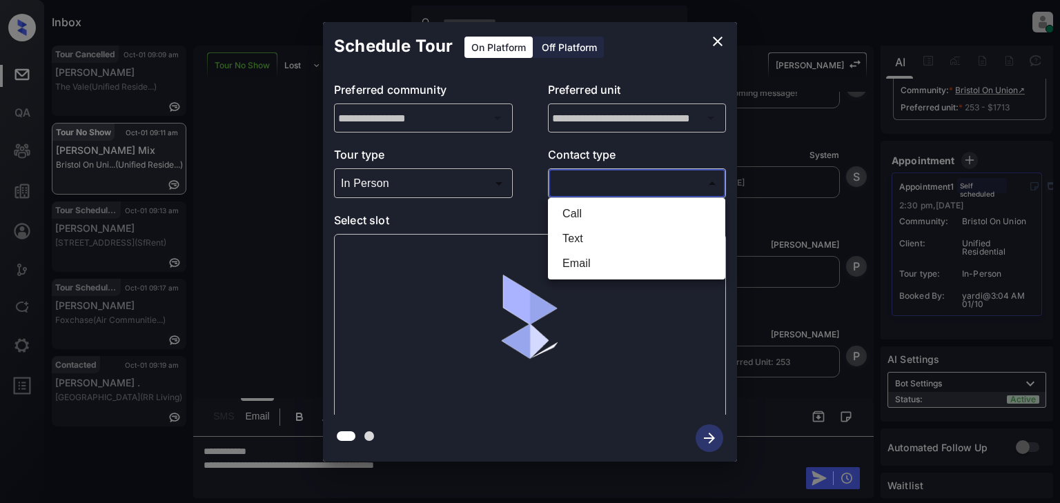
click at [632, 238] on li "Text" at bounding box center [636, 238] width 170 height 25
type input "****"
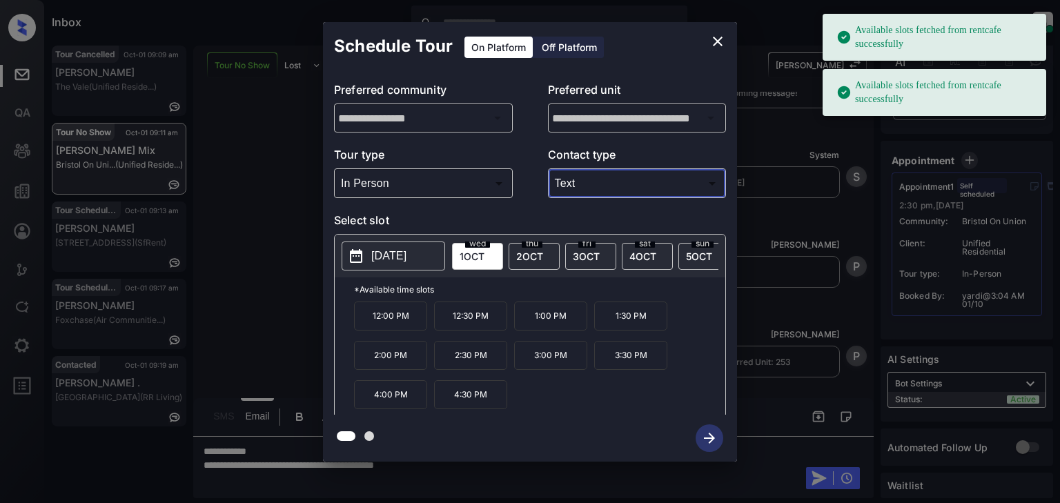
click at [400, 250] on p "[DATE]" at bounding box center [388, 256] width 35 height 17
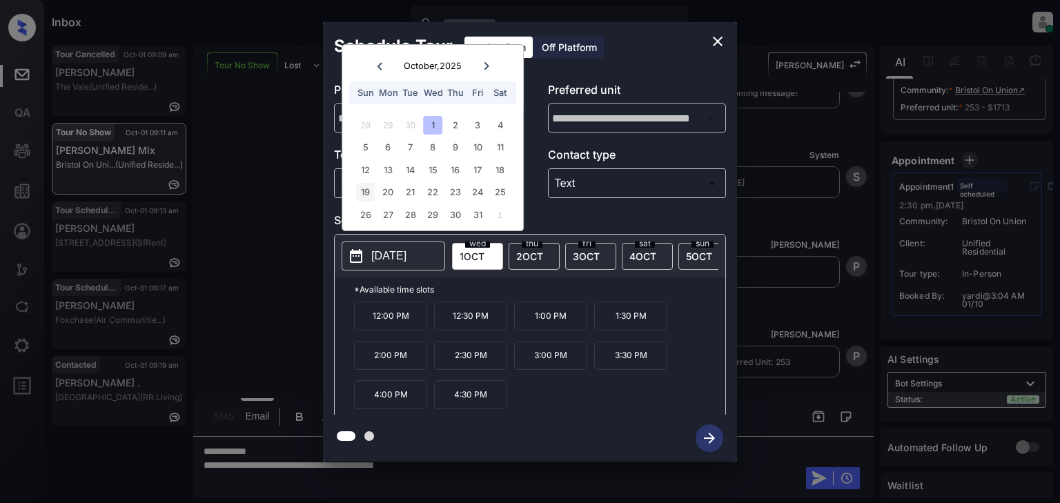
click at [361, 190] on div "19" at bounding box center [365, 192] width 19 height 19
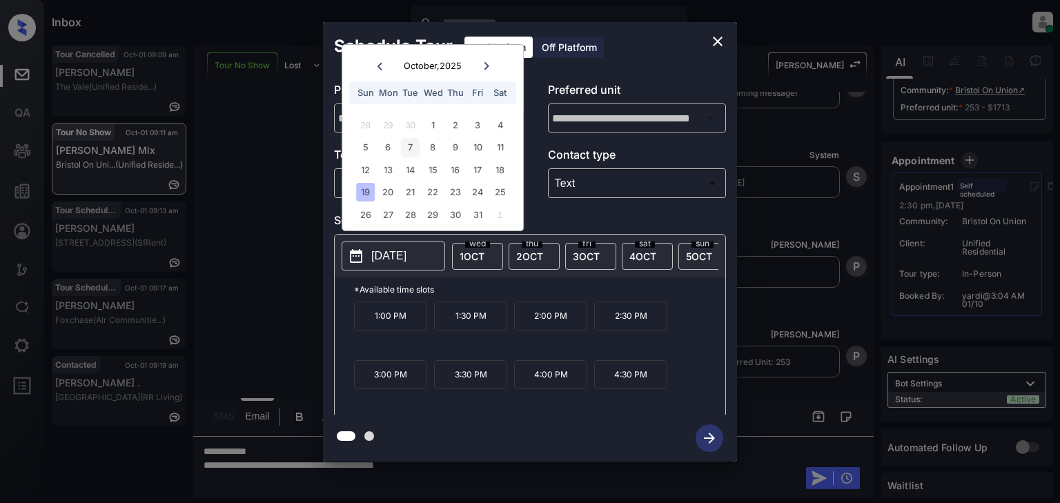
click at [407, 148] on div "7" at bounding box center [410, 147] width 19 height 19
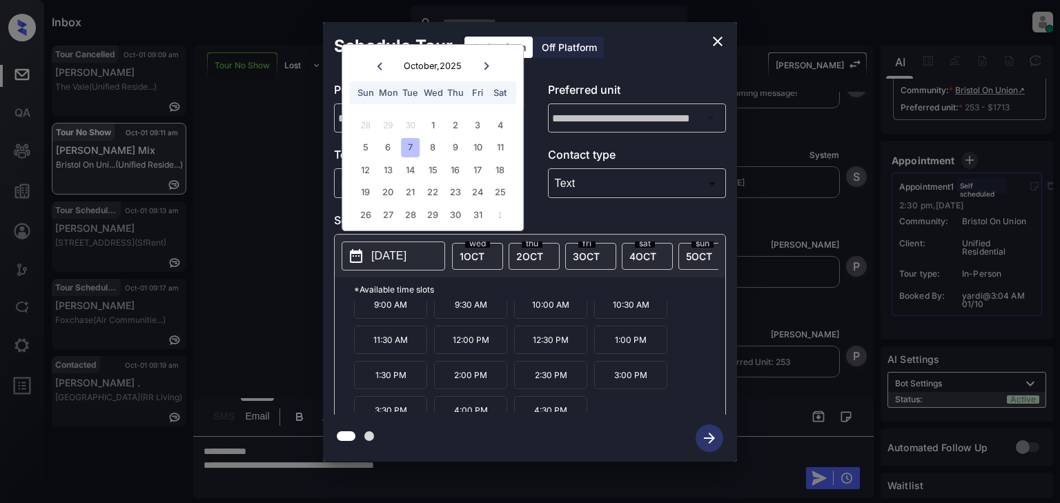
scroll to position [22, 0]
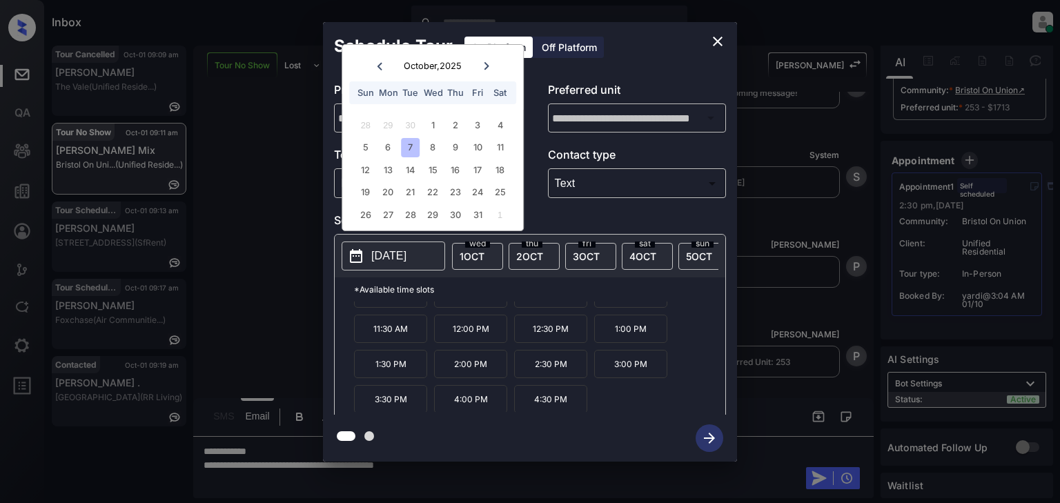
click at [508, 477] on div "**********" at bounding box center [530, 242] width 1060 height 484
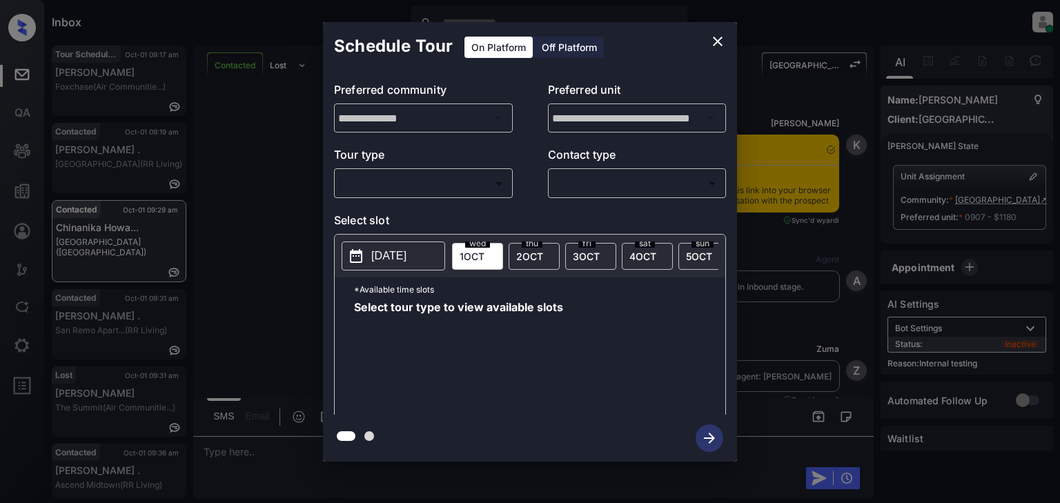
scroll to position [8785, 0]
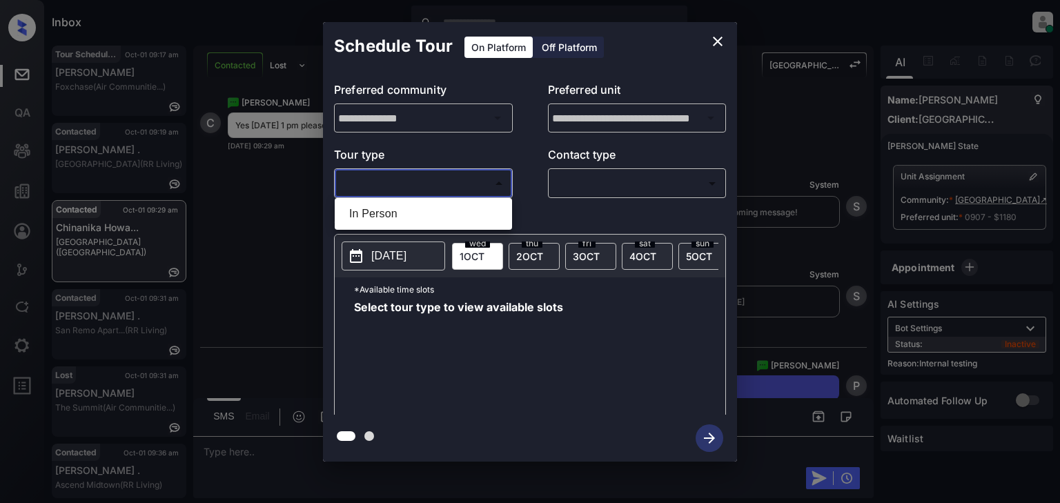
drag, startPoint x: 477, startPoint y: 179, endPoint x: 467, endPoint y: 204, distance: 26.9
click at [476, 179] on body "Inbox [PERSON_NAME] Online Set yourself offline Set yourself on break Profile S…" at bounding box center [530, 251] width 1060 height 503
click at [467, 204] on li "In Person" at bounding box center [423, 214] width 170 height 25
type input "********"
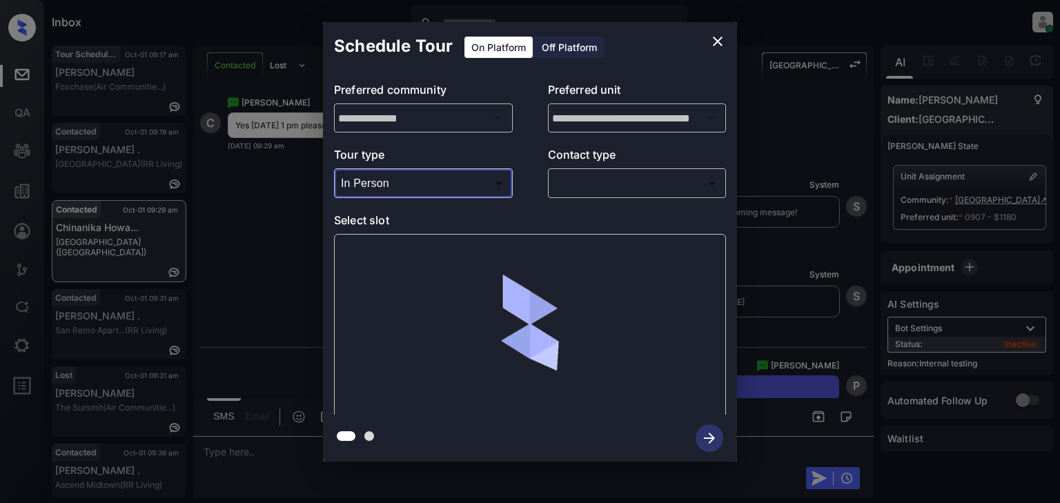
click at [617, 182] on body "Inbox [PERSON_NAME] Online Set yourself offline Set yourself on break Profile S…" at bounding box center [530, 251] width 1060 height 503
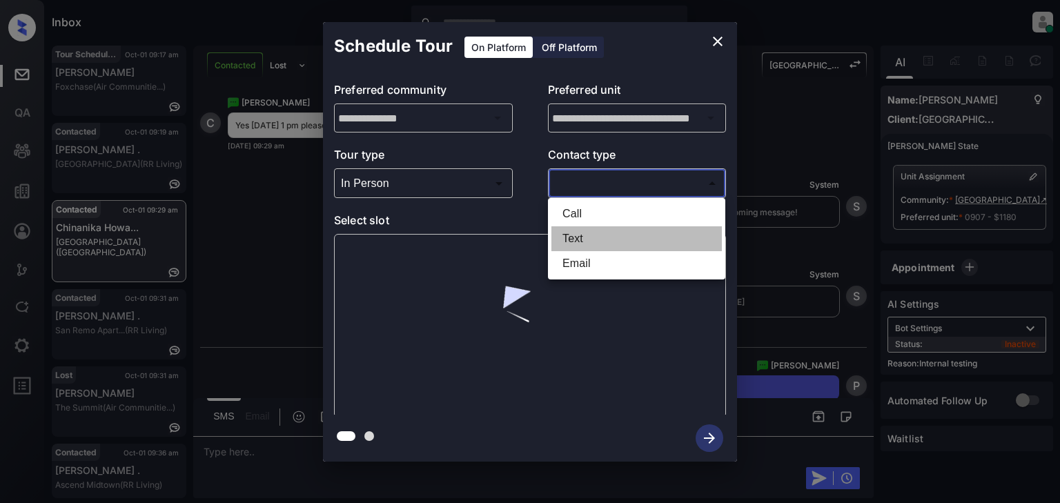
click at [602, 237] on li "Text" at bounding box center [636, 238] width 170 height 25
type input "****"
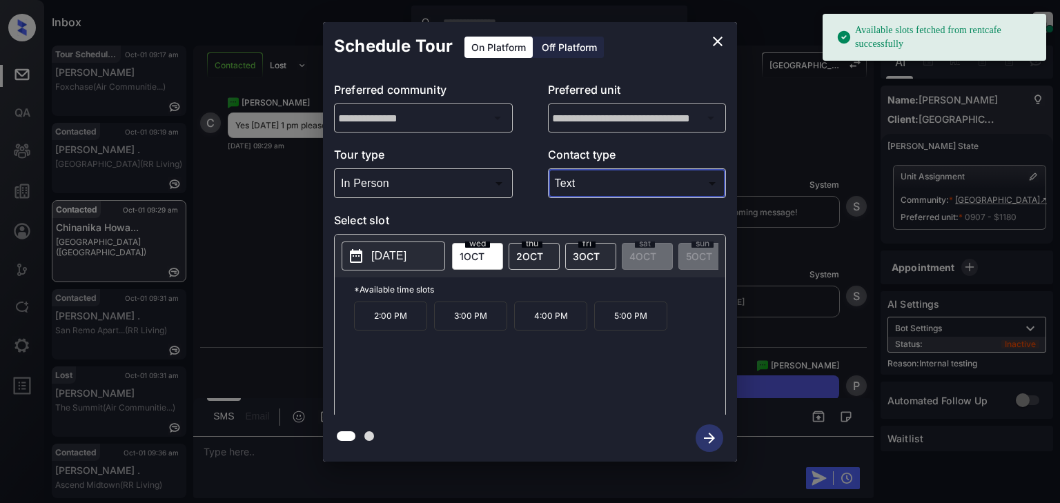
click at [393, 252] on p "[DATE]" at bounding box center [388, 256] width 35 height 17
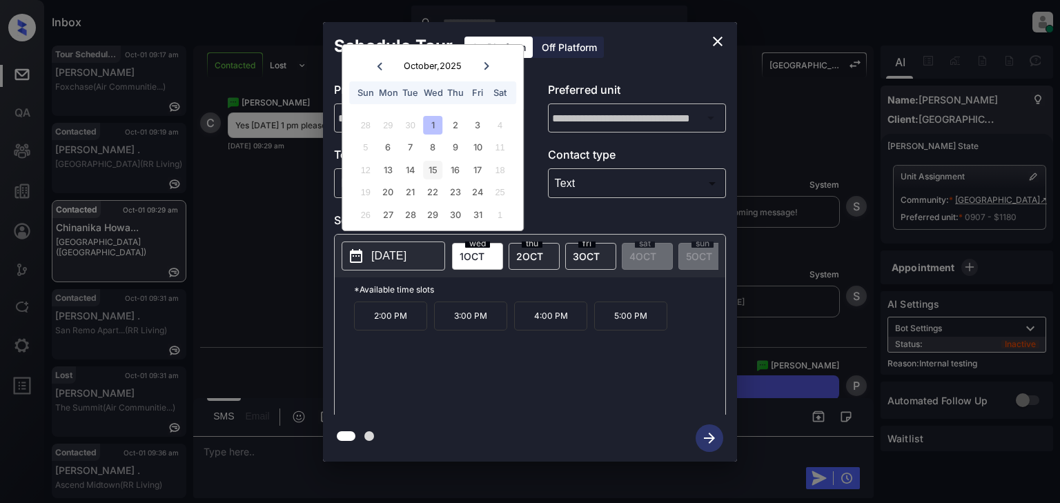
click at [441, 169] on div "15" at bounding box center [433, 170] width 19 height 19
click at [532, 323] on p "1:00 PM" at bounding box center [550, 316] width 73 height 29
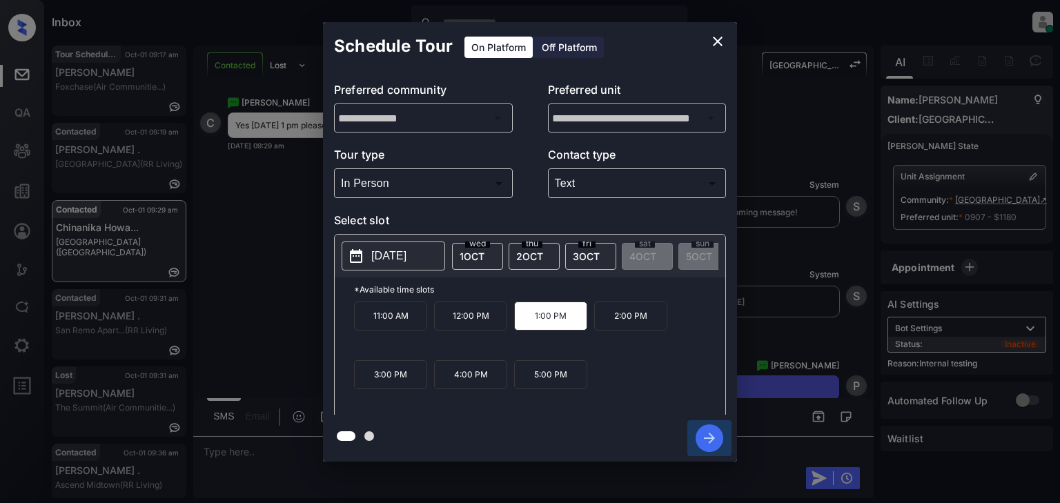
click at [702, 433] on icon "button" at bounding box center [710, 438] width 28 height 28
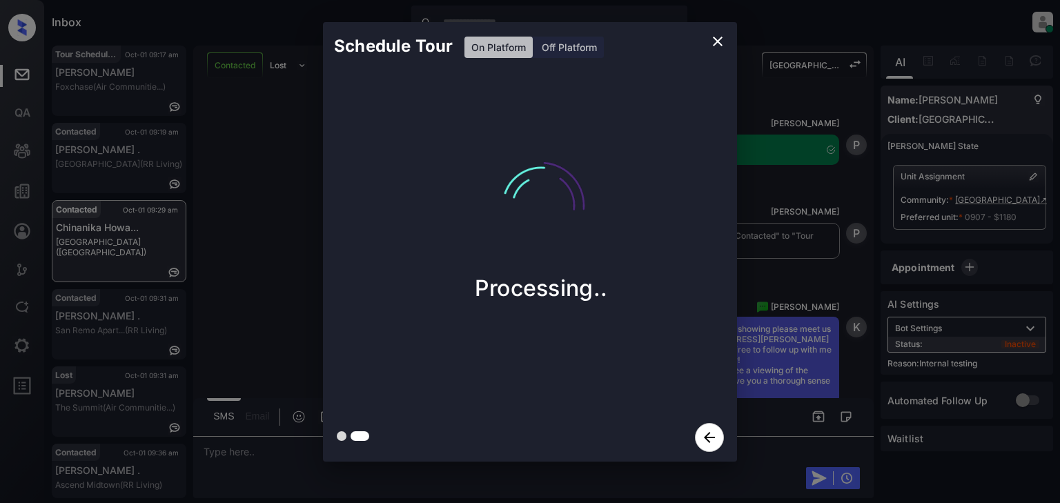
scroll to position [9112, 0]
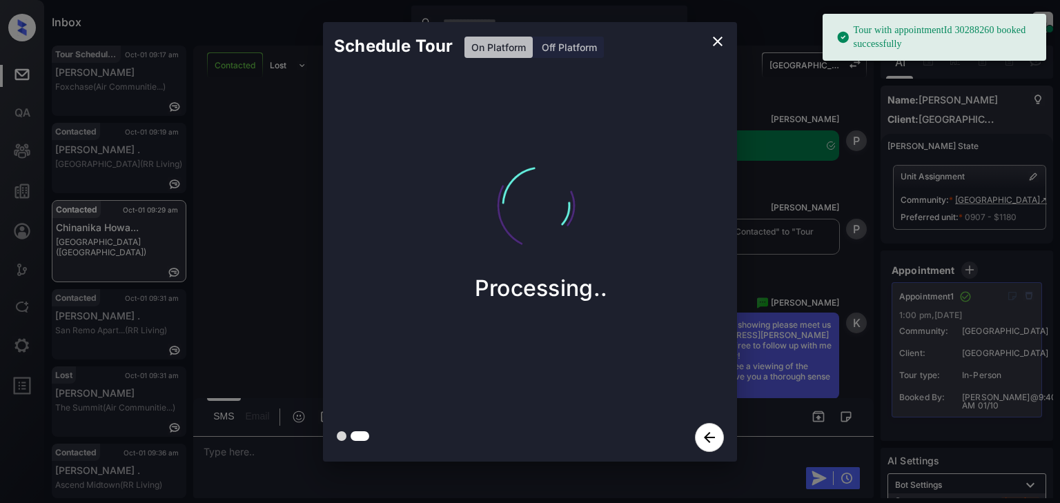
click at [716, 42] on icon "close" at bounding box center [718, 42] width 10 height 10
